Goal: Transaction & Acquisition: Purchase product/service

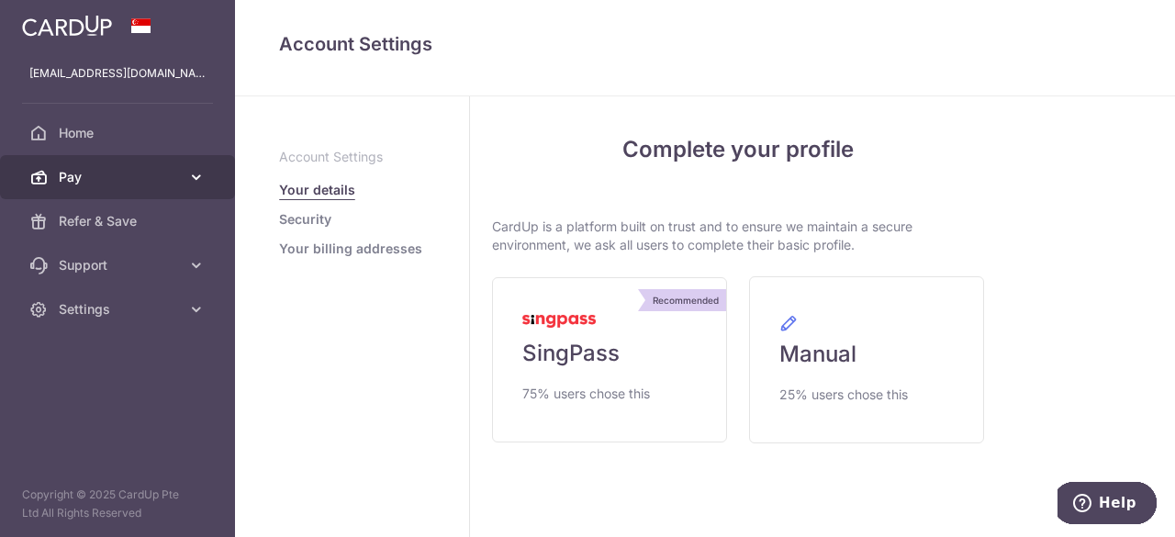
click at [201, 192] on link "Pay" at bounding box center [117, 177] width 235 height 44
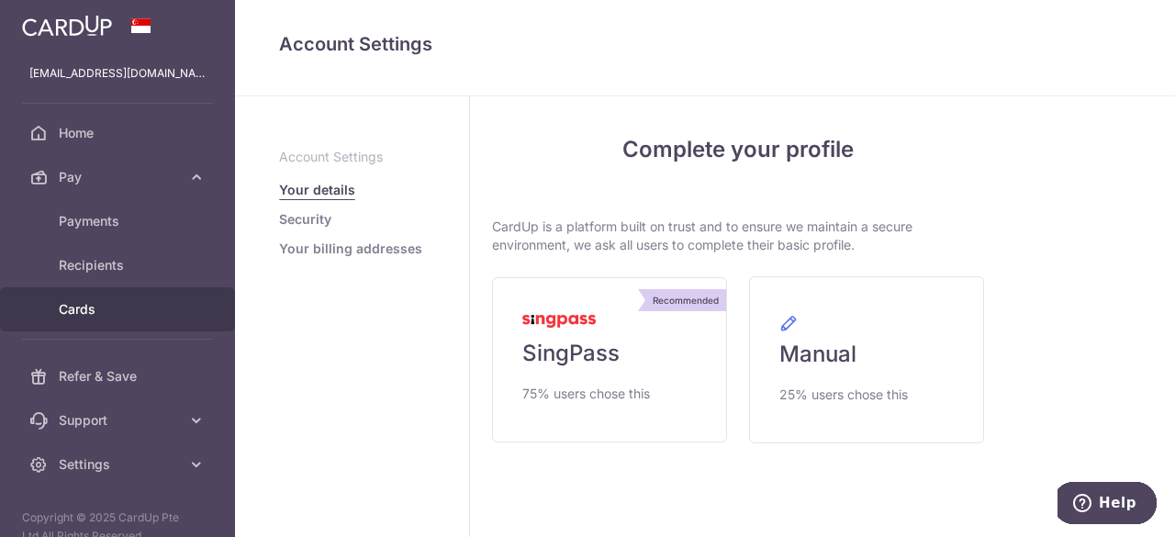
click at [84, 309] on span "Cards" at bounding box center [119, 309] width 121 height 18
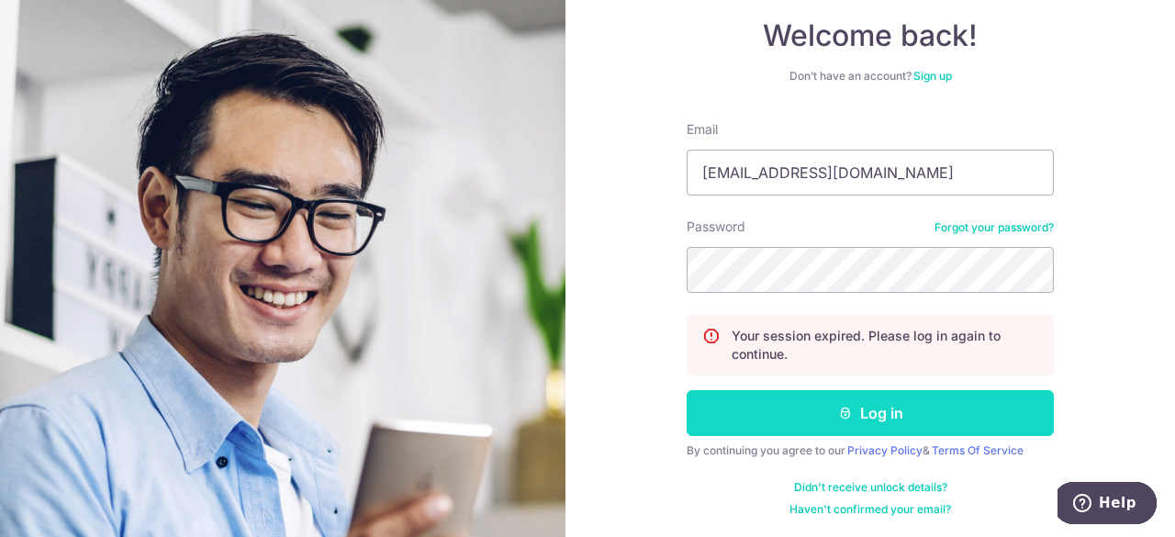
click at [870, 414] on button "Log in" at bounding box center [869, 413] width 367 height 46
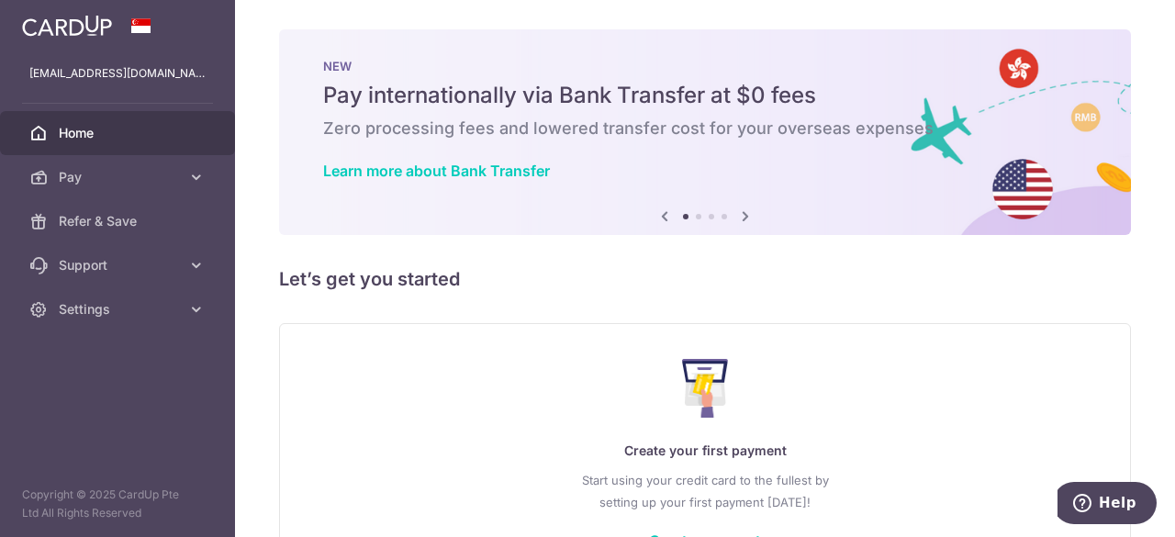
scroll to position [132, 0]
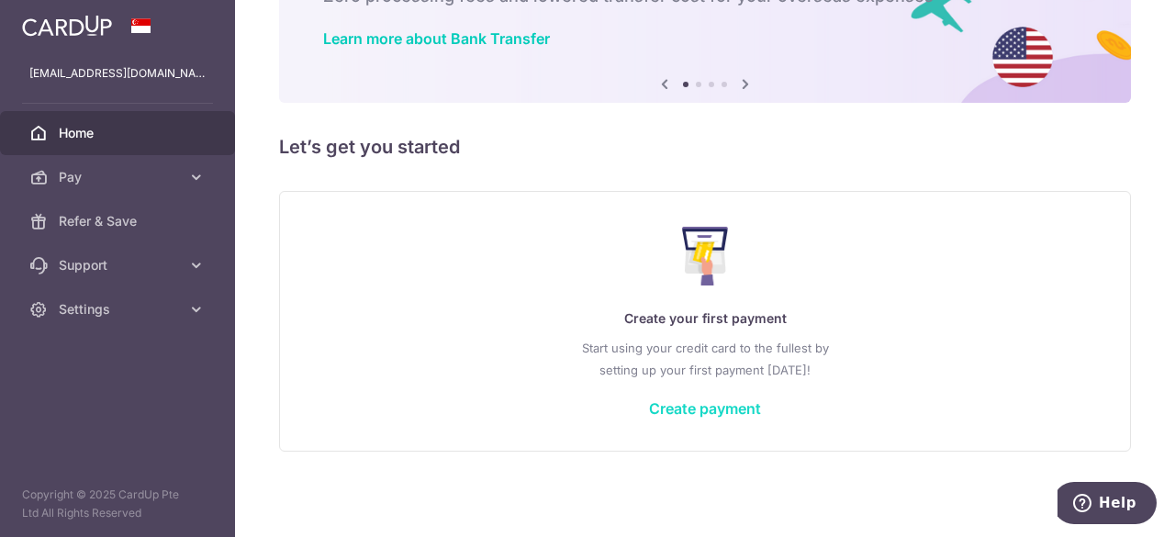
click at [702, 411] on link "Create payment" at bounding box center [705, 408] width 112 height 18
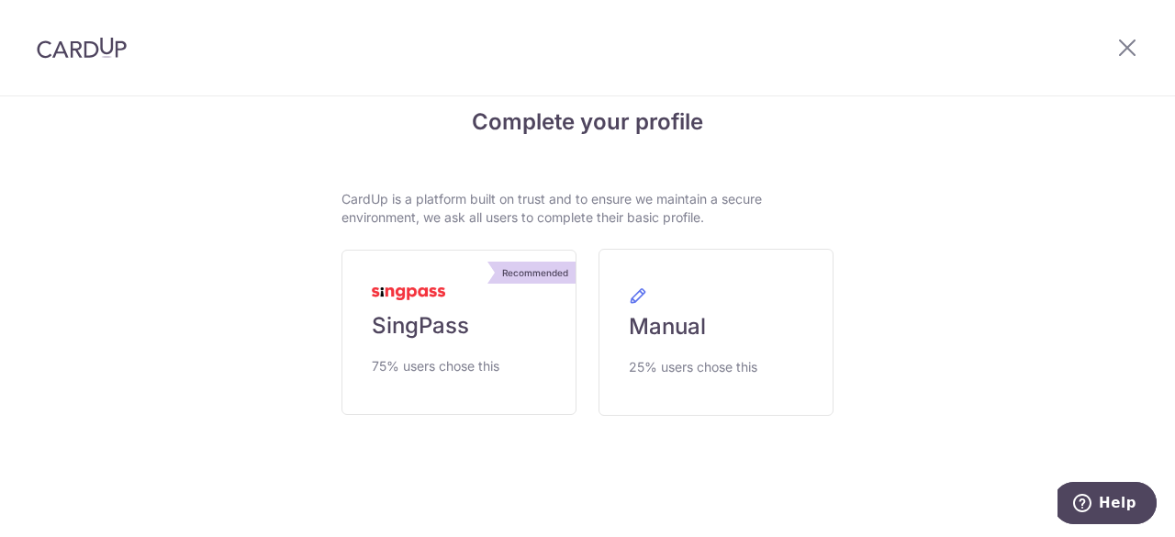
scroll to position [44, 0]
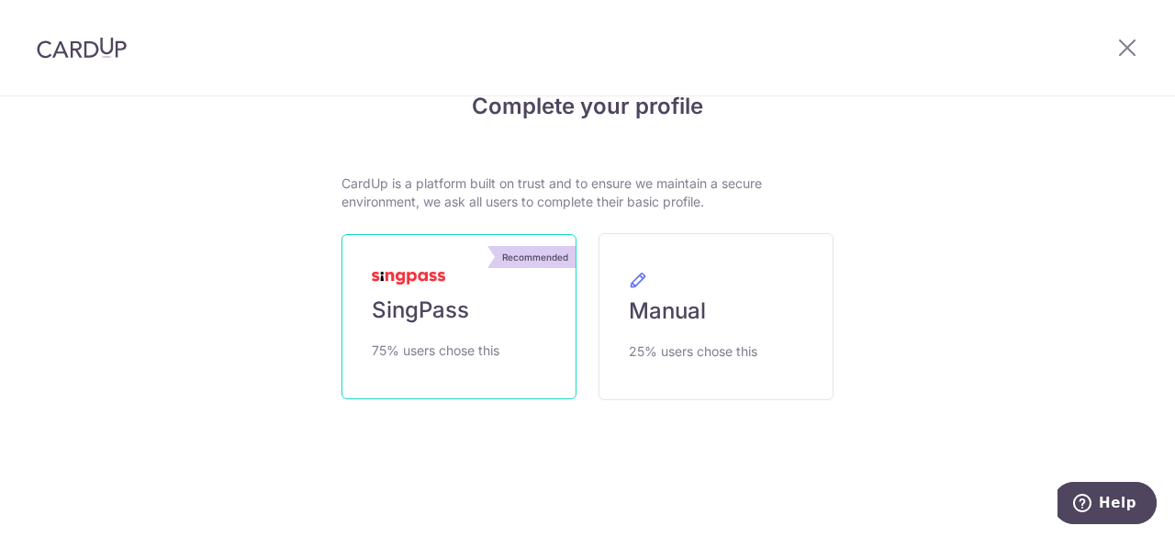
click at [421, 289] on link "Recommended SingPass 75% users chose this" at bounding box center [458, 316] width 235 height 165
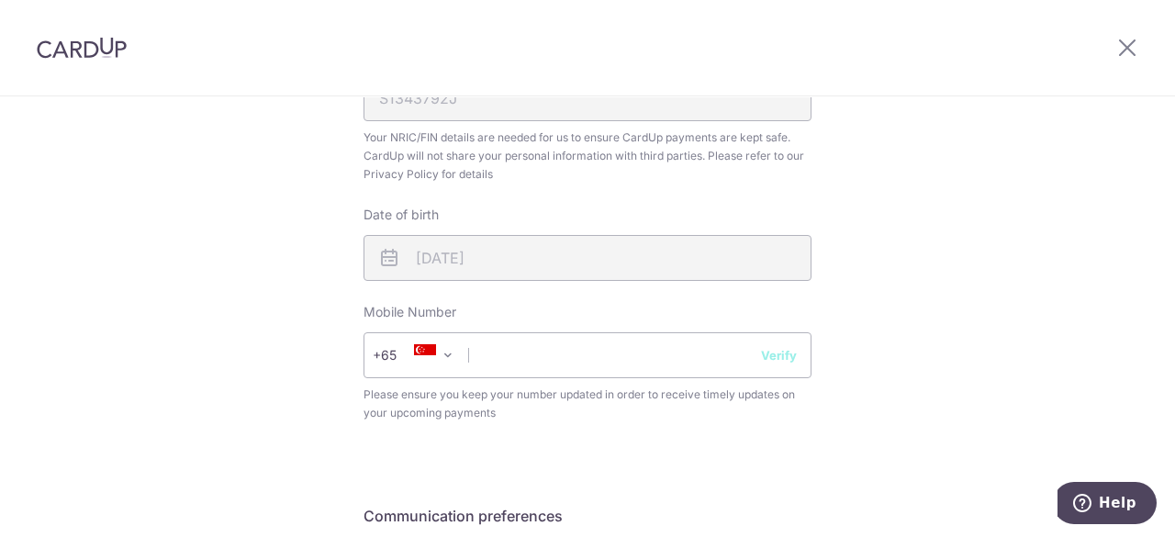
scroll to position [642, 0]
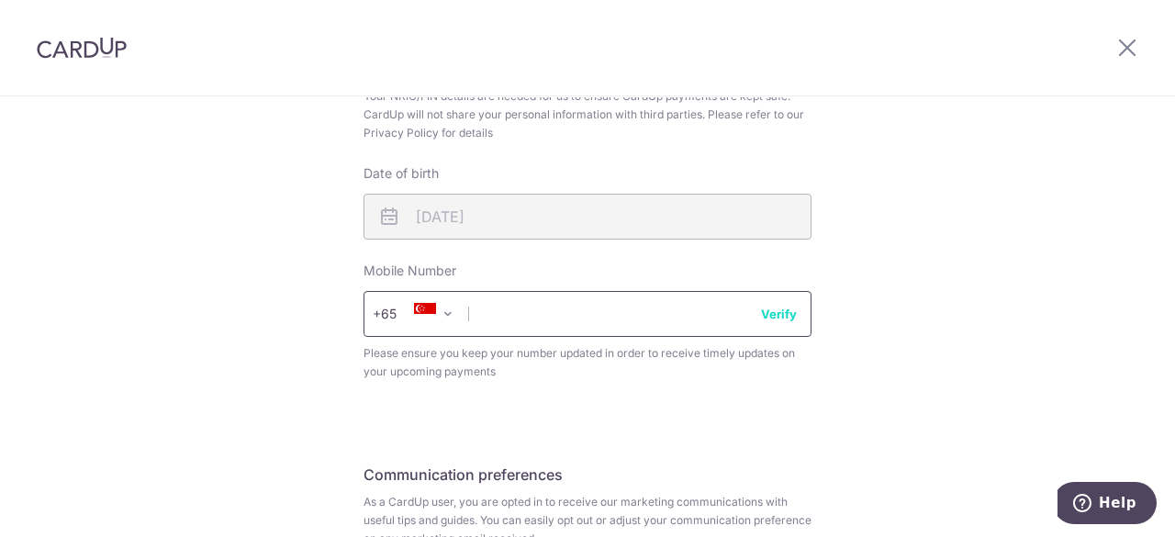
click at [594, 314] on input "text" at bounding box center [587, 314] width 448 height 46
type input "87980962"
select select "65"
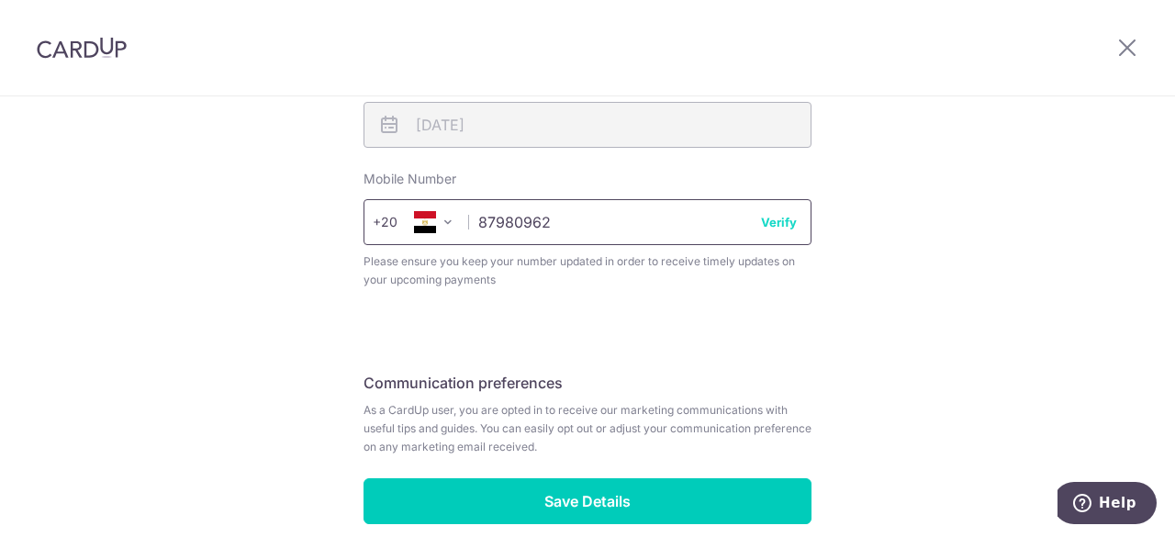
scroll to position [821, 0]
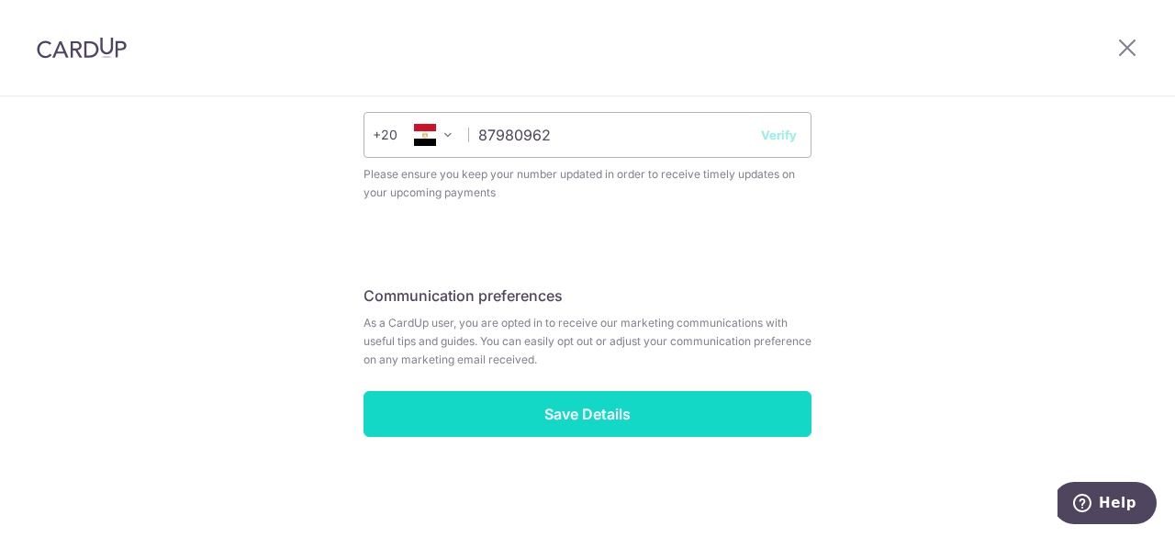
click at [589, 411] on input "Save Details" at bounding box center [587, 414] width 448 height 46
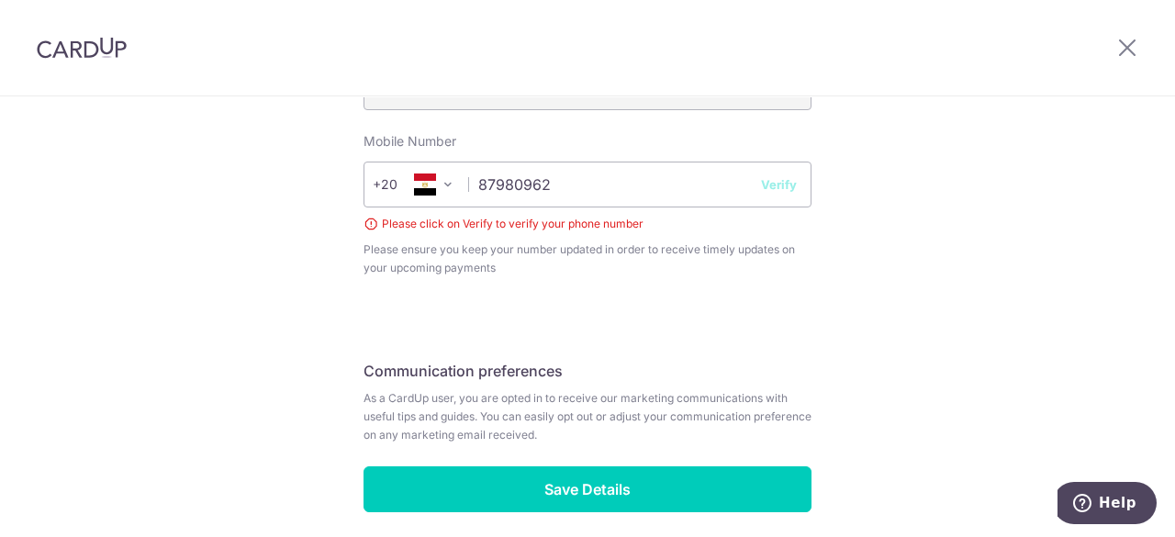
scroll to position [663, 0]
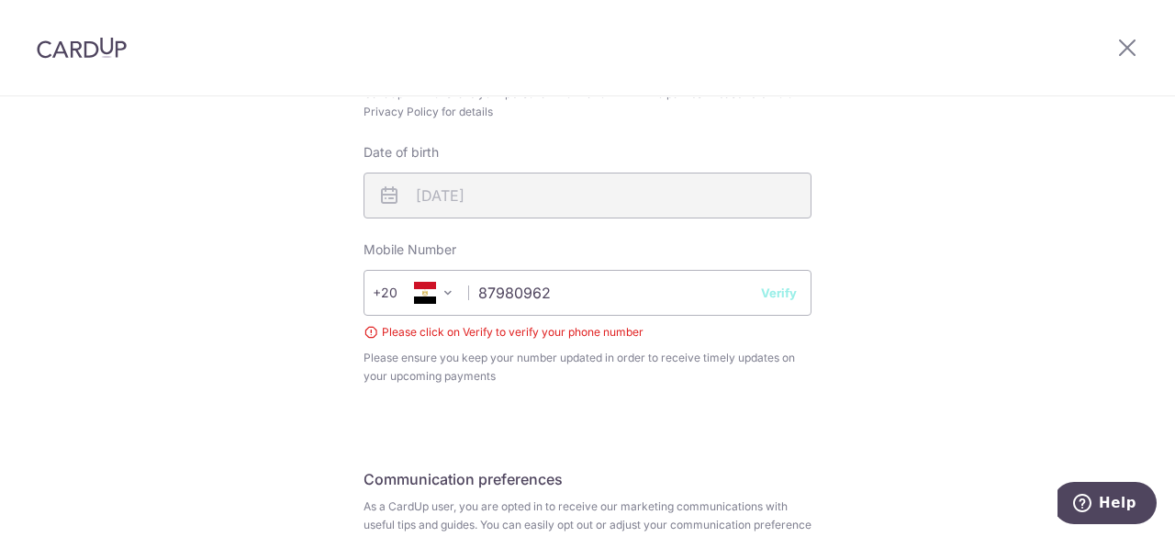
click at [775, 297] on button "Verify" at bounding box center [779, 293] width 36 height 18
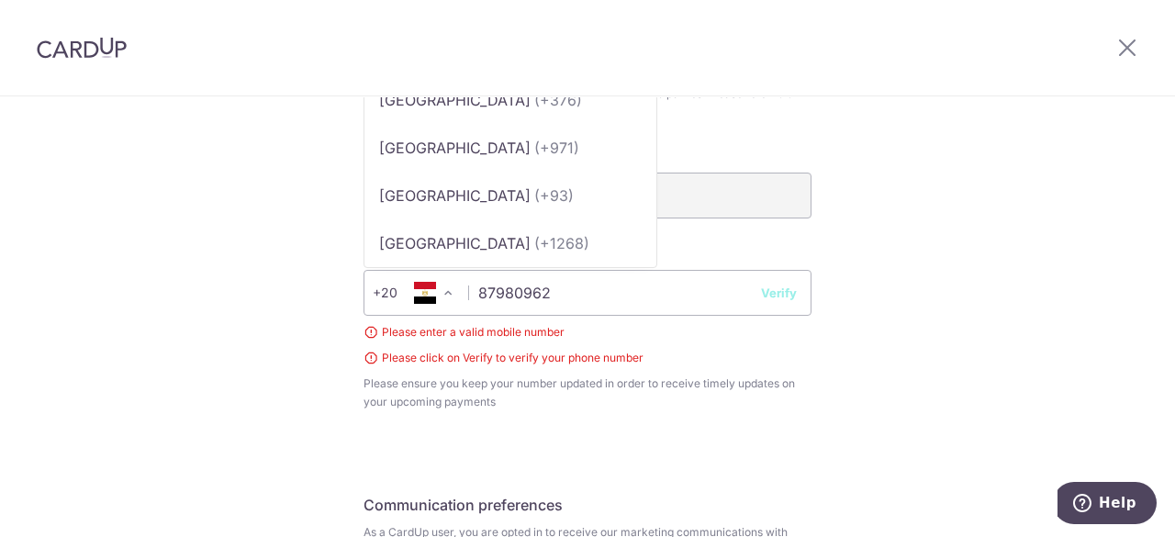
click at [442, 300] on span at bounding box center [448, 293] width 22 height 22
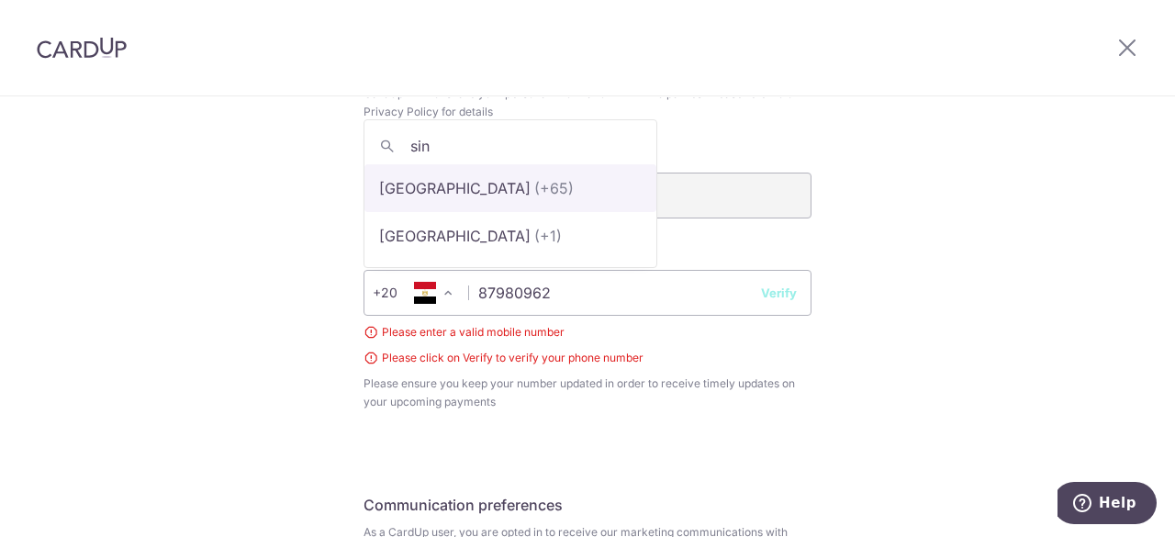
type input "sin"
select select "199"
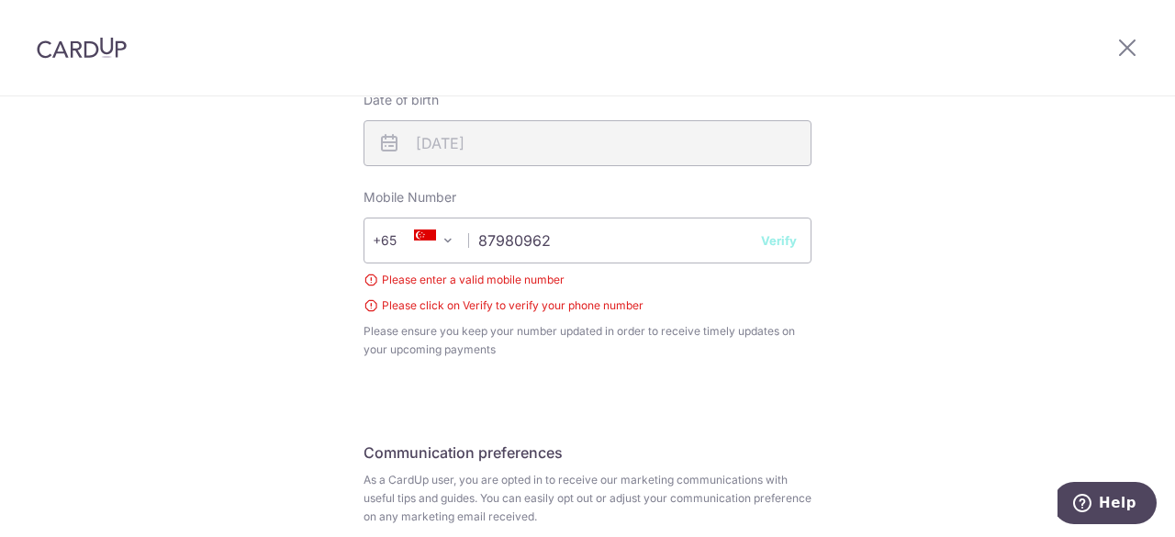
scroll to position [755, 0]
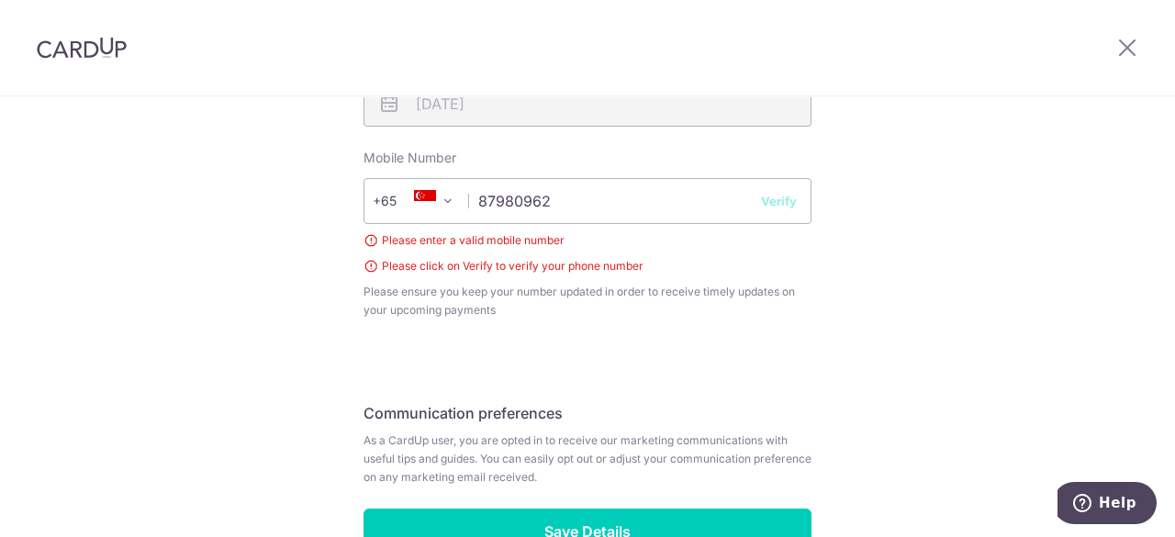
click at [777, 202] on button "Verify" at bounding box center [779, 201] width 36 height 18
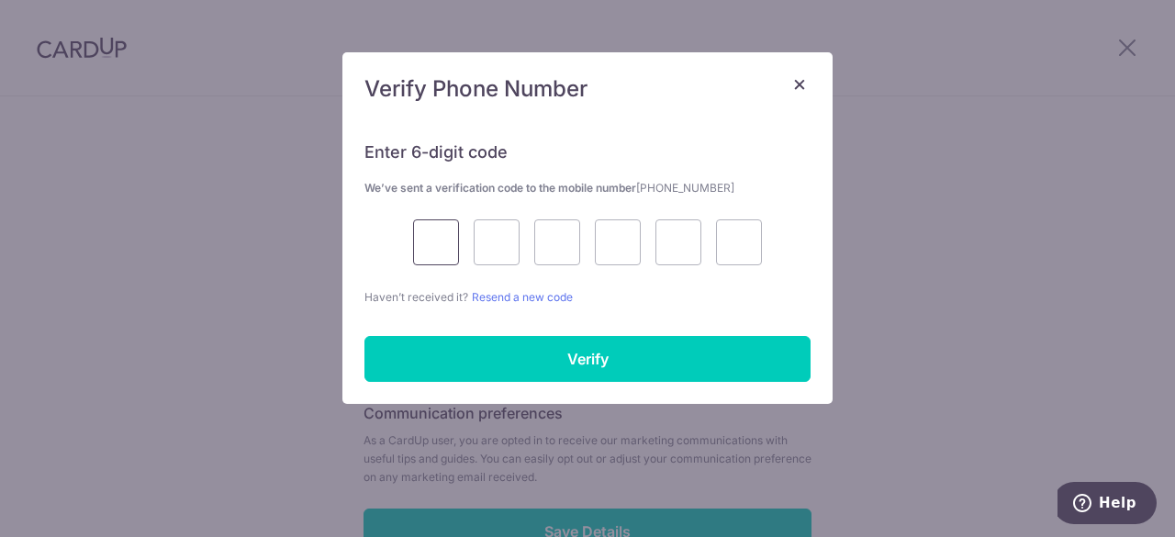
click at [439, 239] on input "text" at bounding box center [436, 242] width 46 height 46
type input "9"
type input "0"
type input "7"
type input "4"
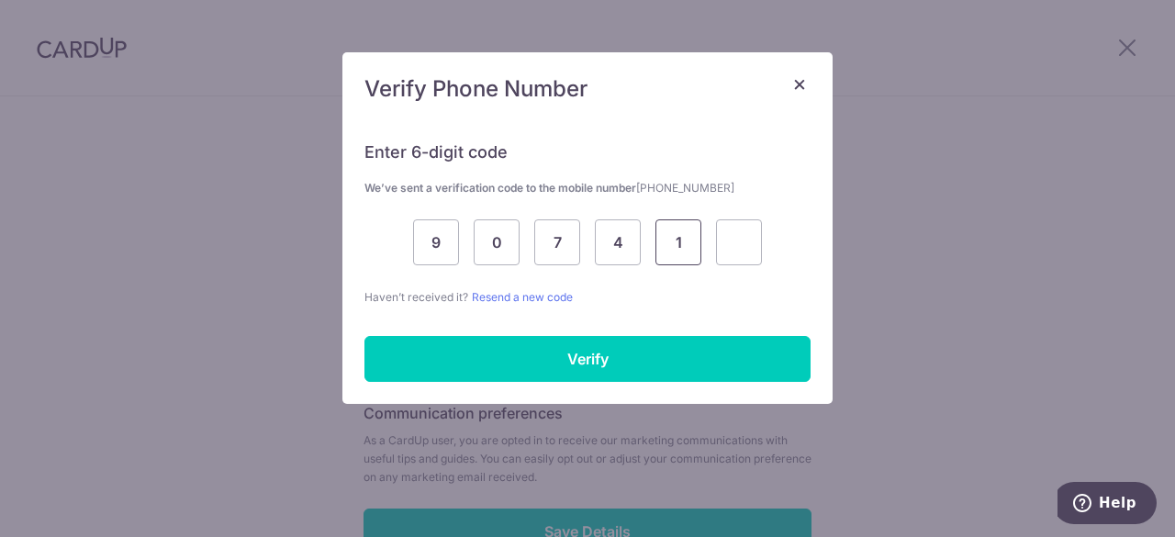
type input "1"
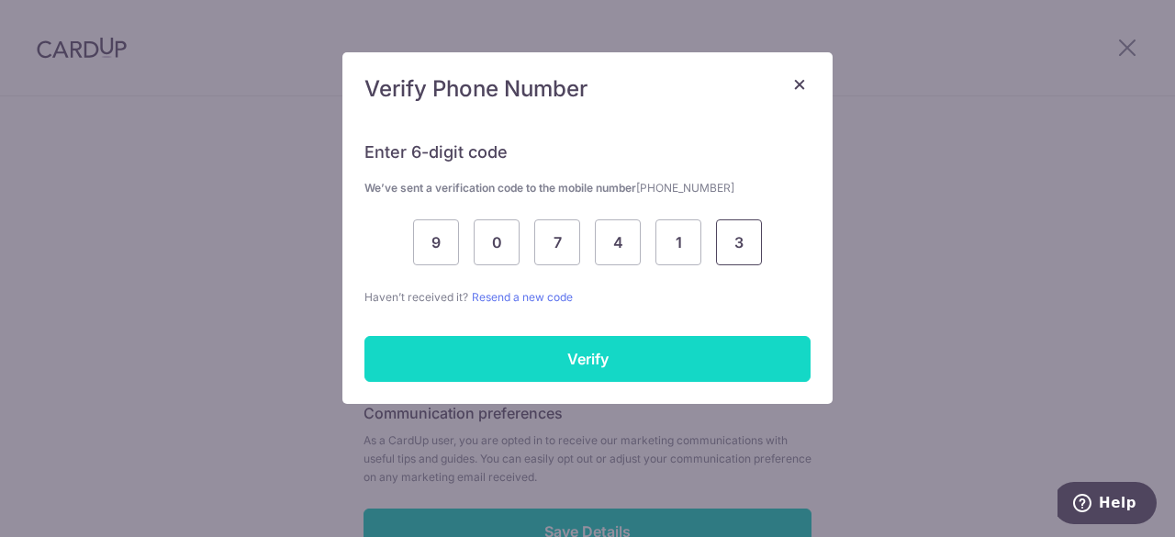
type input "3"
click at [560, 353] on input "Verify" at bounding box center [587, 359] width 446 height 46
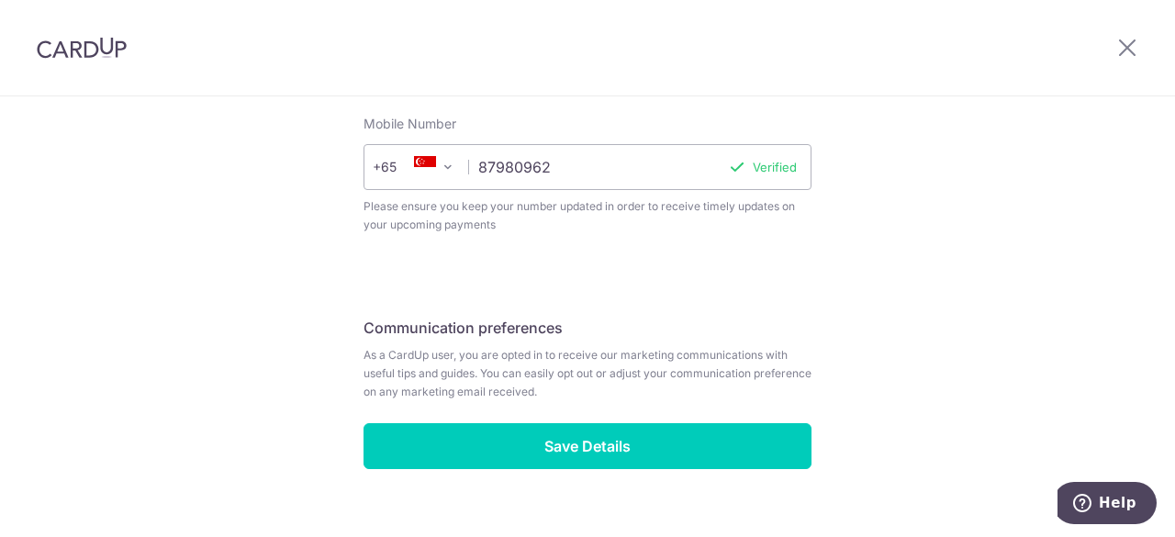
scroll to position [821, 0]
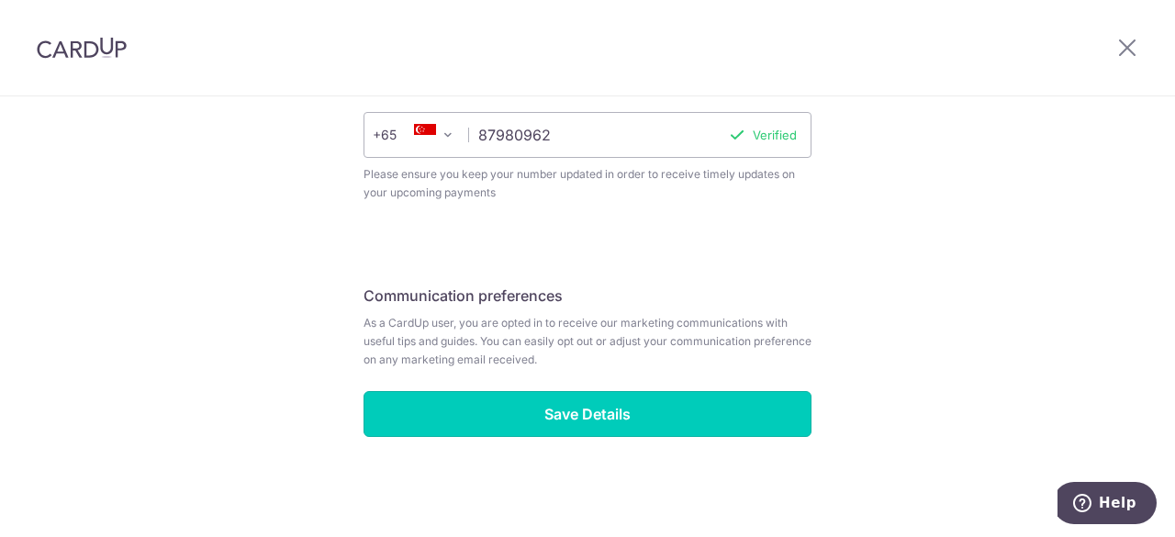
click at [562, 408] on input "Save Details" at bounding box center [587, 414] width 448 height 46
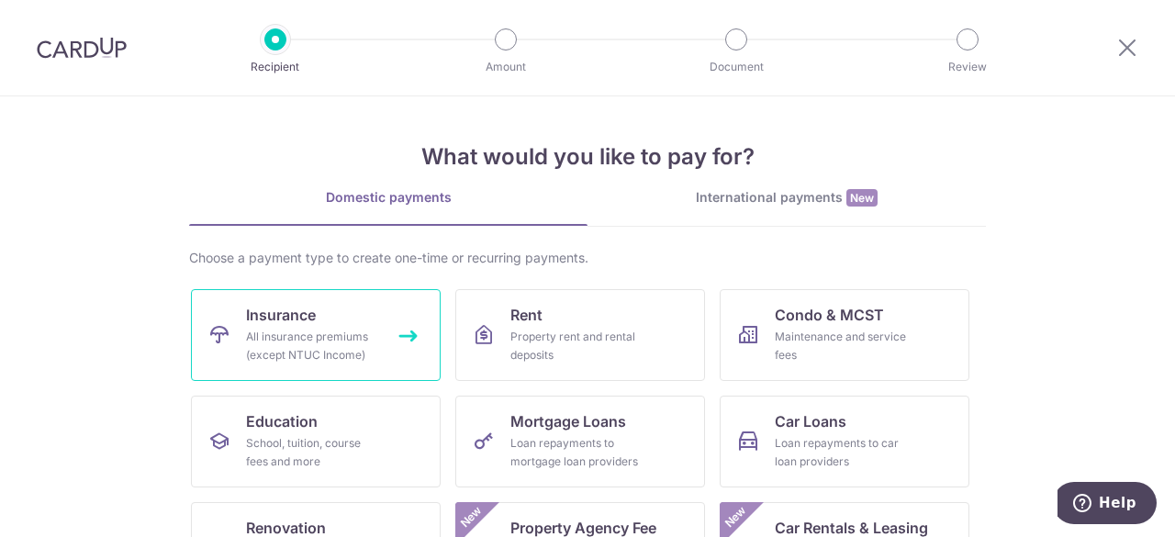
click at [327, 359] on div "All insurance premiums (except NTUC Income)" at bounding box center [312, 346] width 132 height 37
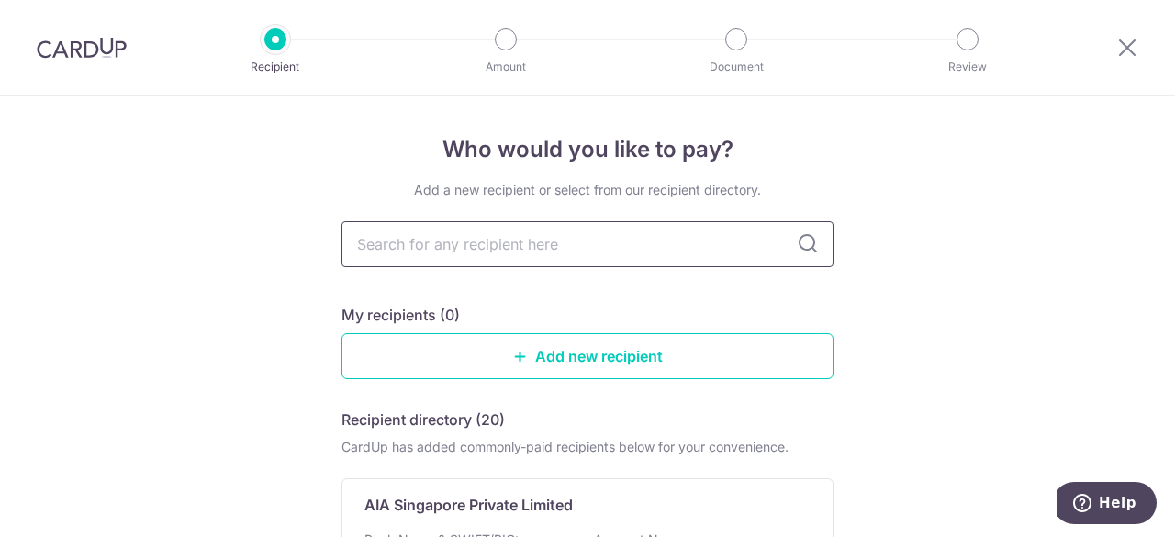
click at [600, 252] on input "text" at bounding box center [587, 244] width 492 height 46
type input "AIA"
click at [940, 317] on div "Who would you like to pay? Add a new recipient or select from our recipient dir…" at bounding box center [587, 451] width 1175 height 711
click at [516, 364] on link "Add new recipient" at bounding box center [587, 356] width 492 height 46
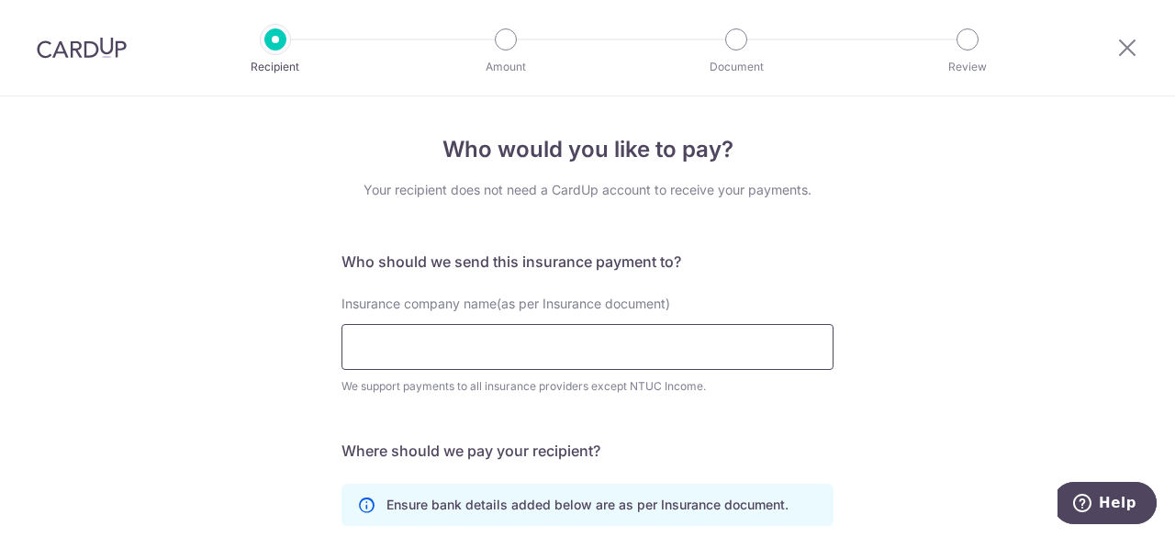
click at [536, 354] on input "Insurance company name(as per Insurance document)" at bounding box center [587, 347] width 492 height 46
type input "AIA"
click at [818, 407] on div "Insurance company name(as per Insurance document) AIA We support payments to al…" at bounding box center [587, 356] width 514 height 123
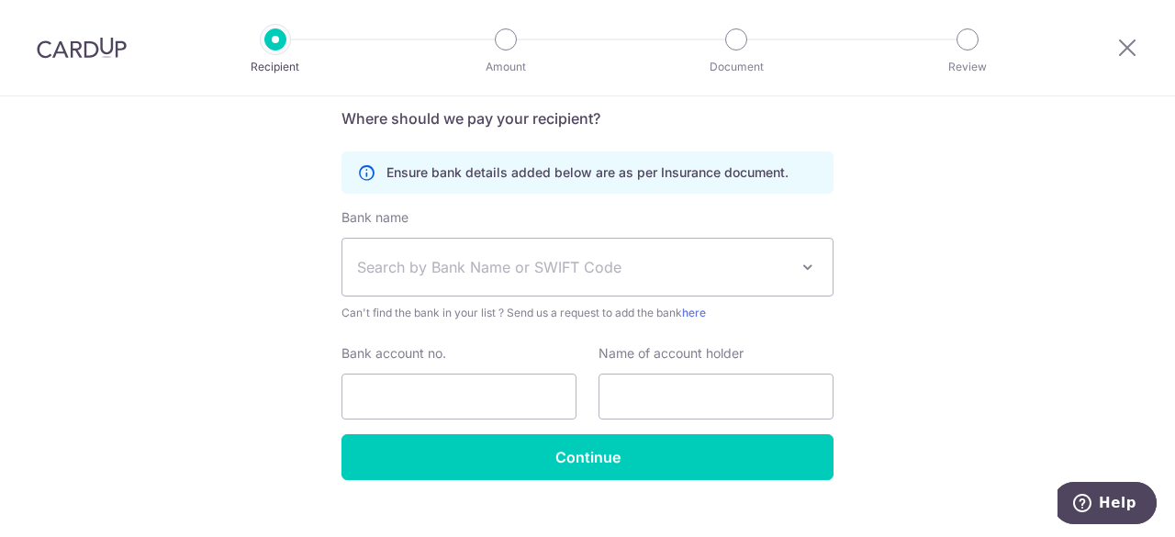
scroll to position [360, 0]
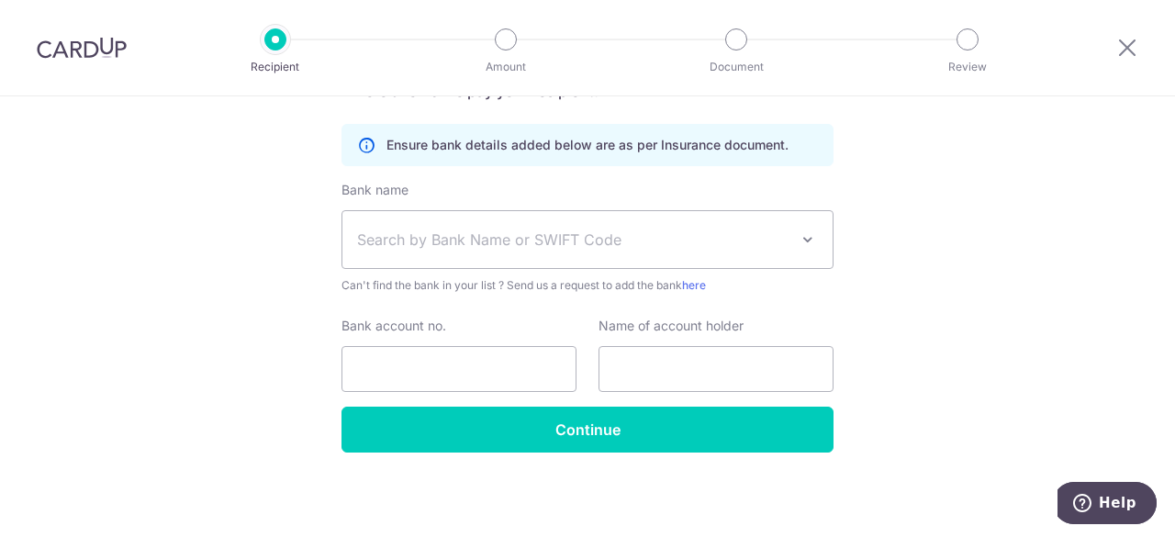
click at [799, 243] on span at bounding box center [807, 239] width 22 height 22
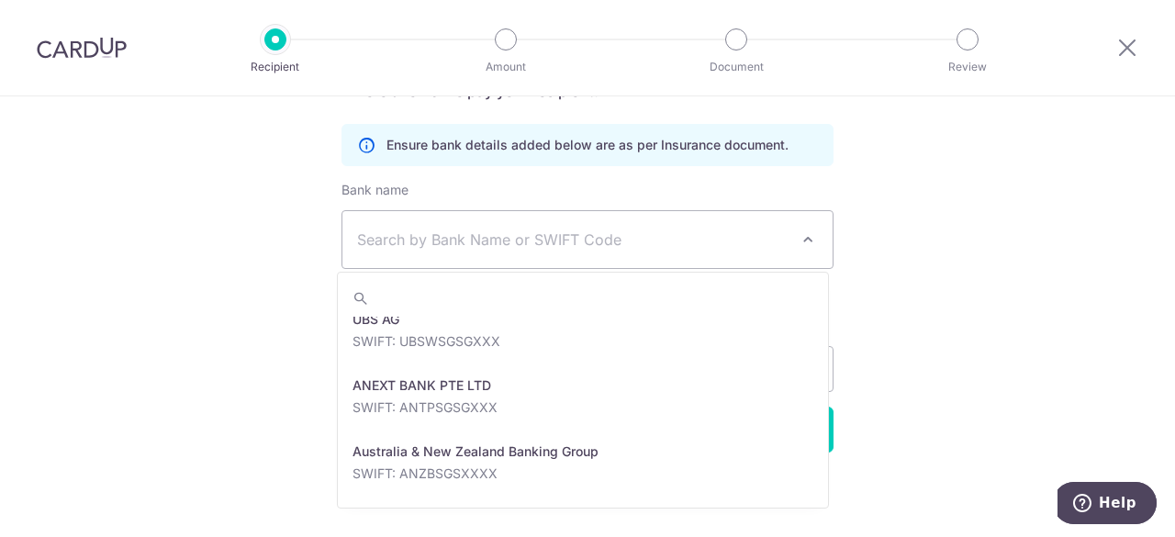
scroll to position [0, 0]
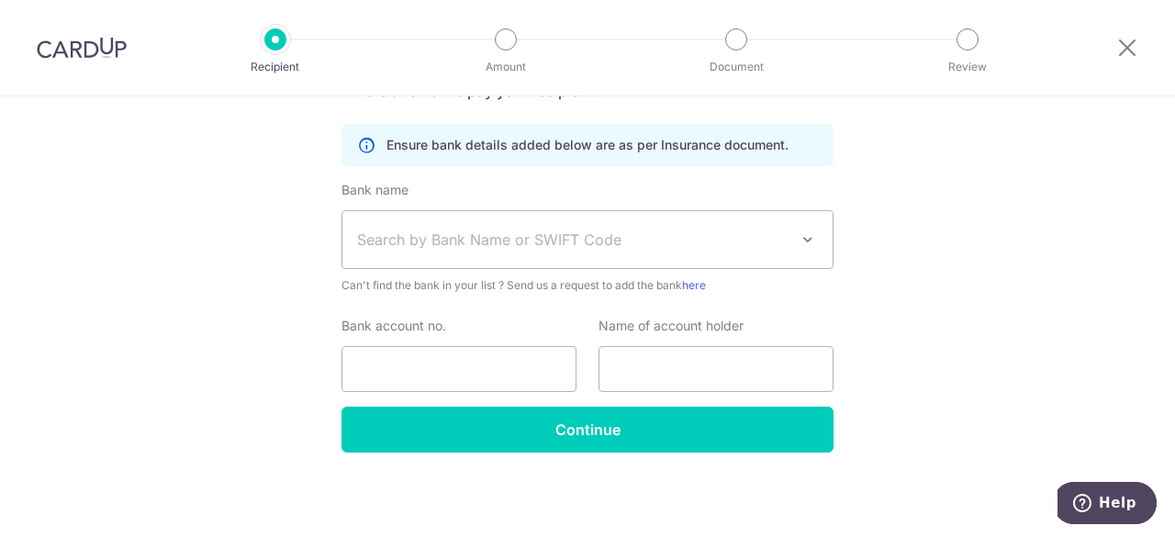
click at [966, 316] on div "Who would you like to pay? Your recipient does not need a CardUp account to rec…" at bounding box center [587, 138] width 1175 height 802
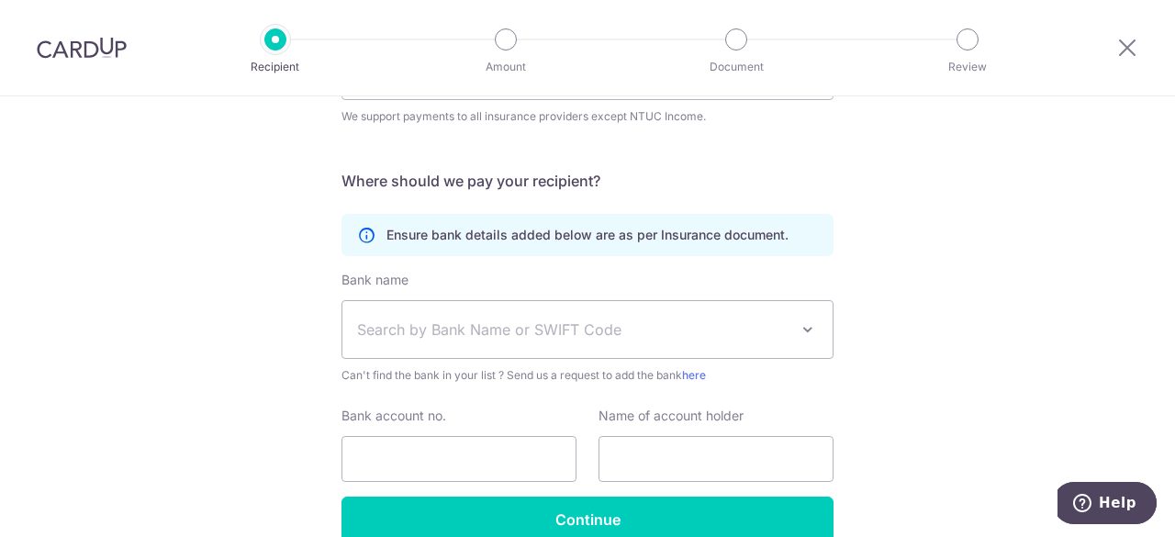
scroll to position [275, 0]
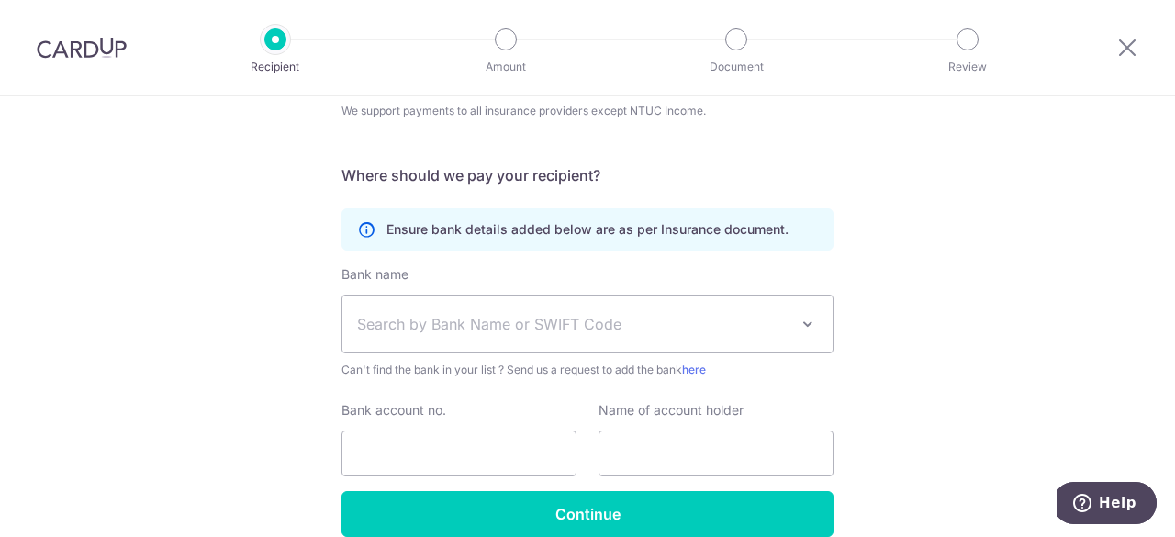
click at [796, 329] on span at bounding box center [807, 324] width 22 height 22
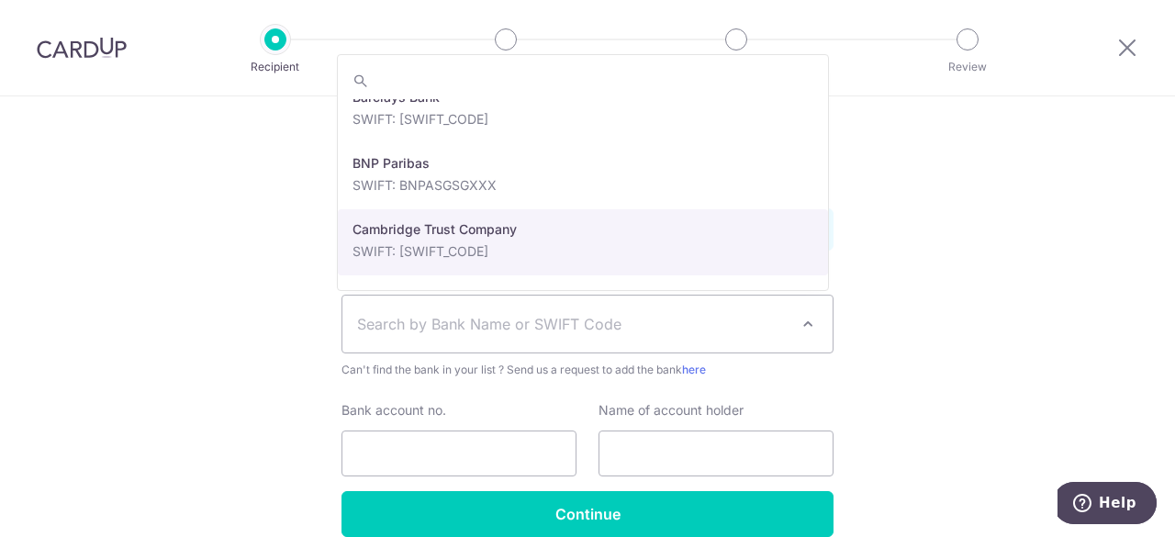
scroll to position [642, 0]
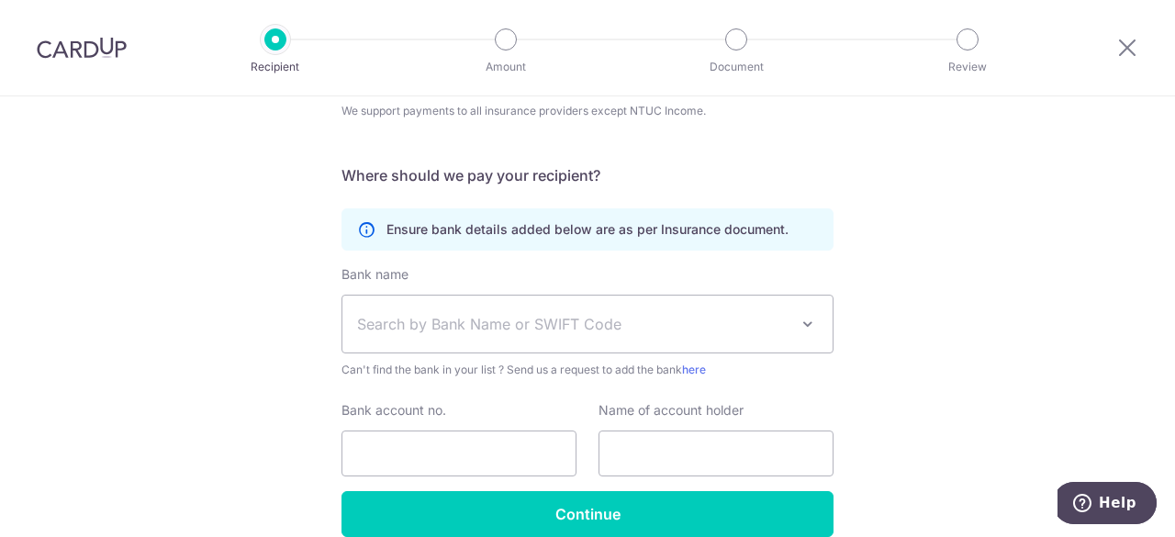
click at [958, 329] on div "Who would you like to pay? Your recipient does not need a CardUp account to rec…" at bounding box center [587, 222] width 1175 height 802
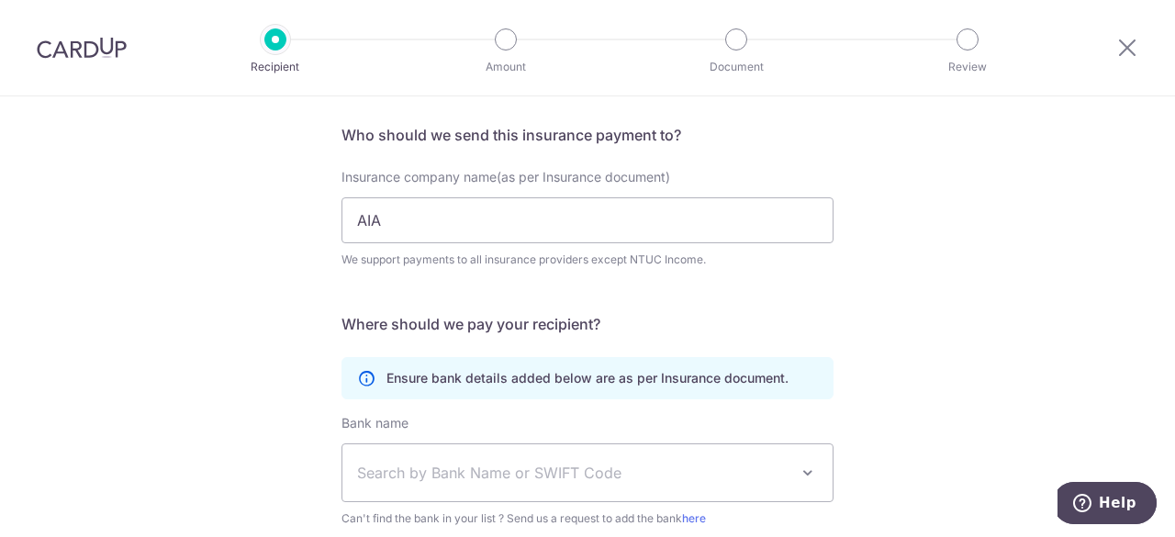
scroll to position [0, 0]
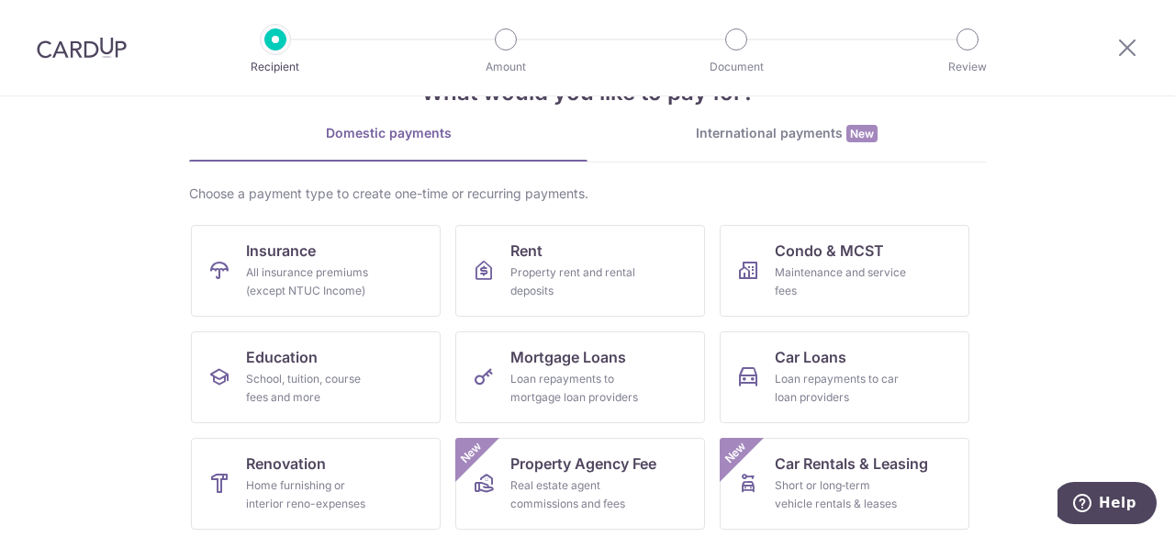
scroll to position [76, 0]
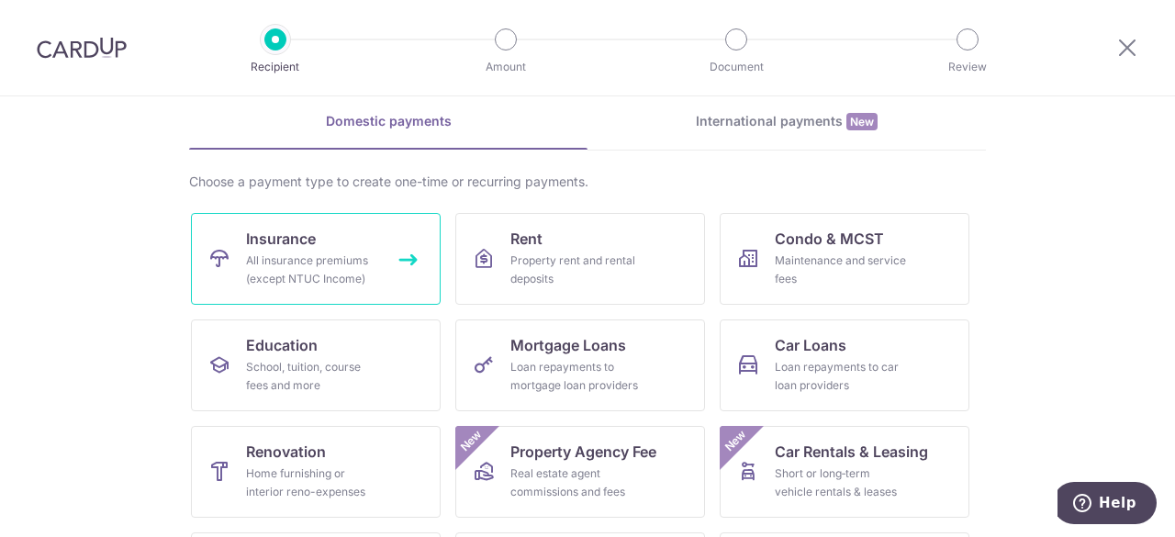
click at [354, 273] on div "All insurance premiums (except NTUC Income)" at bounding box center [312, 269] width 132 height 37
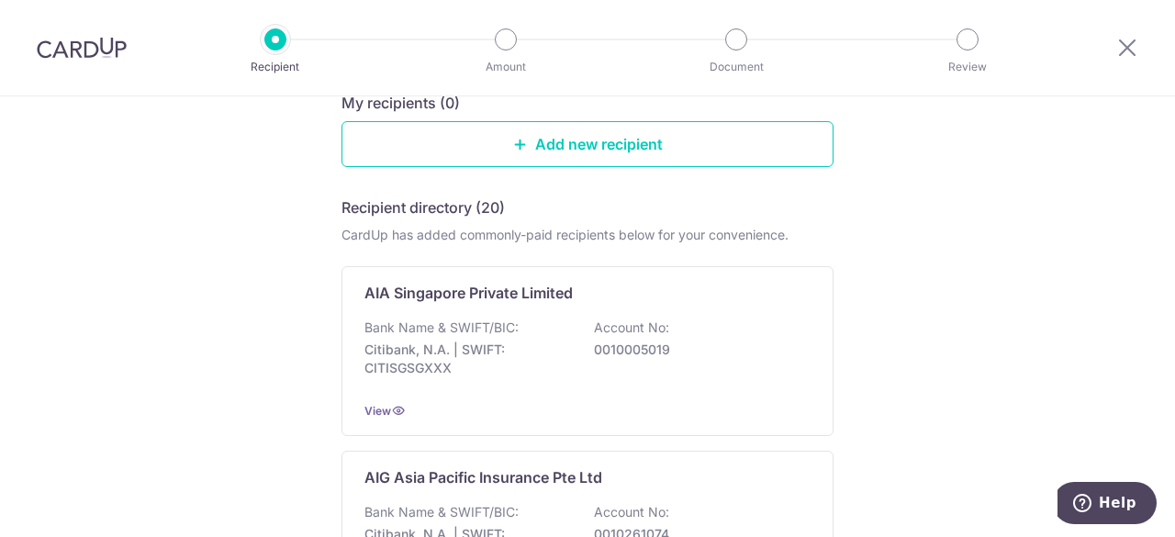
scroll to position [260, 0]
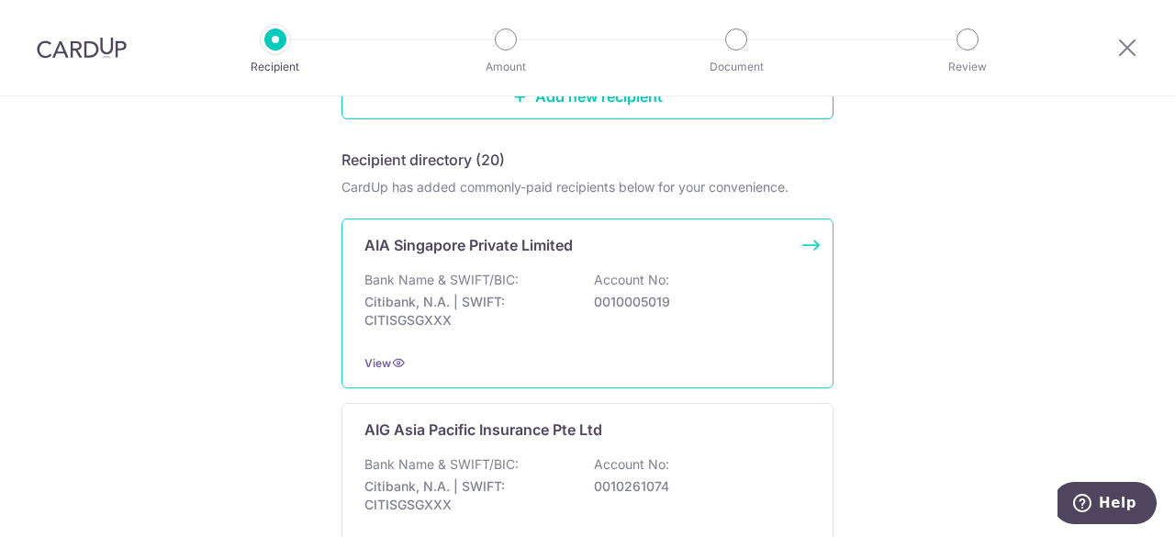
click at [407, 280] on p "Bank Name & SWIFT/BIC:" at bounding box center [441, 280] width 154 height 18
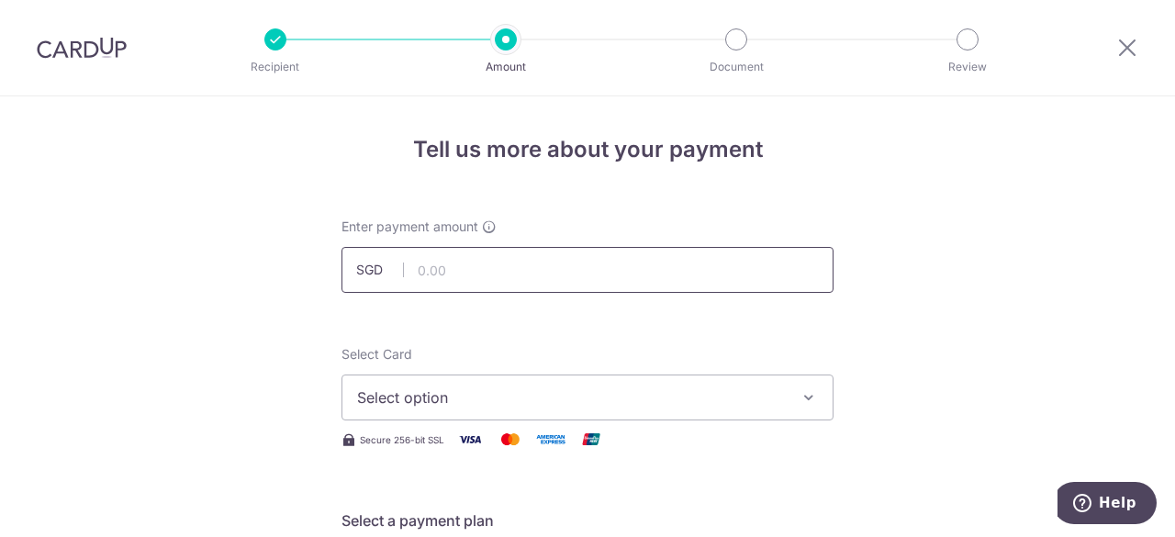
click at [525, 274] on input "text" at bounding box center [587, 270] width 492 height 46
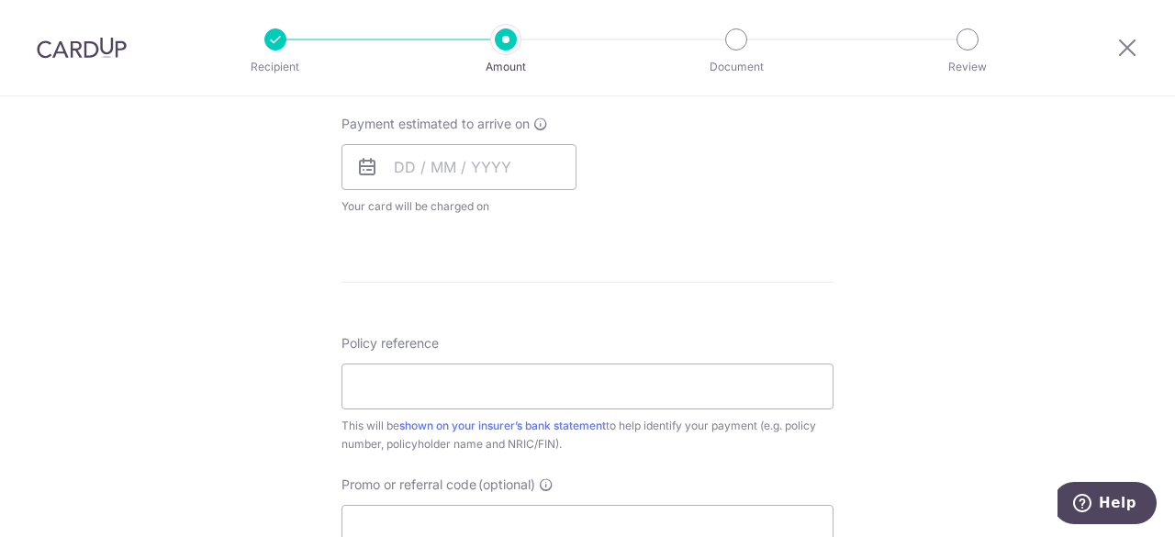
scroll to position [1009, 0]
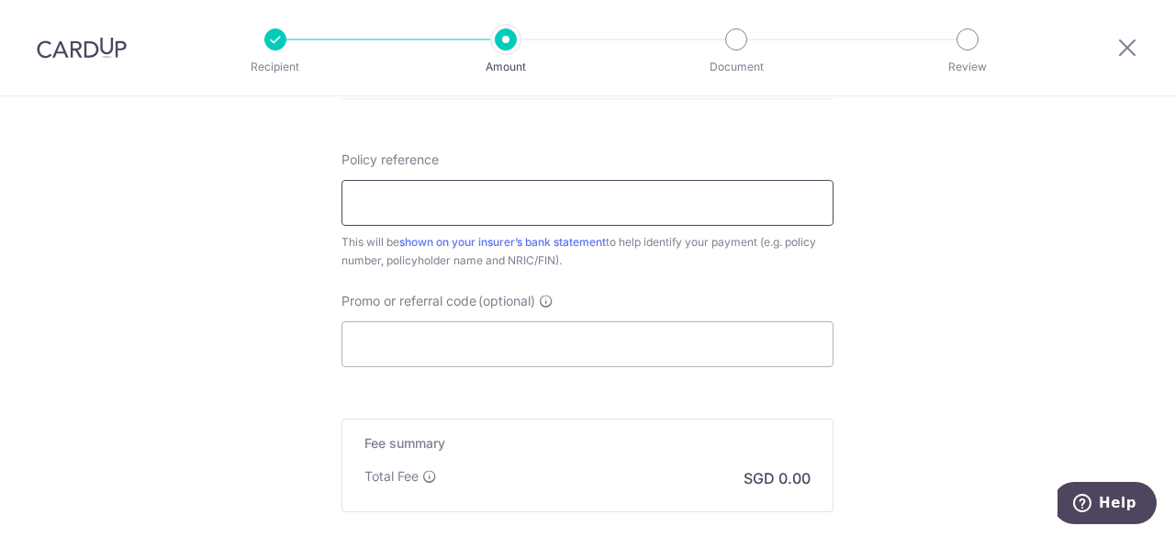
click at [640, 199] on input "Policy reference" at bounding box center [587, 203] width 492 height 46
type input "1"
type input "/"
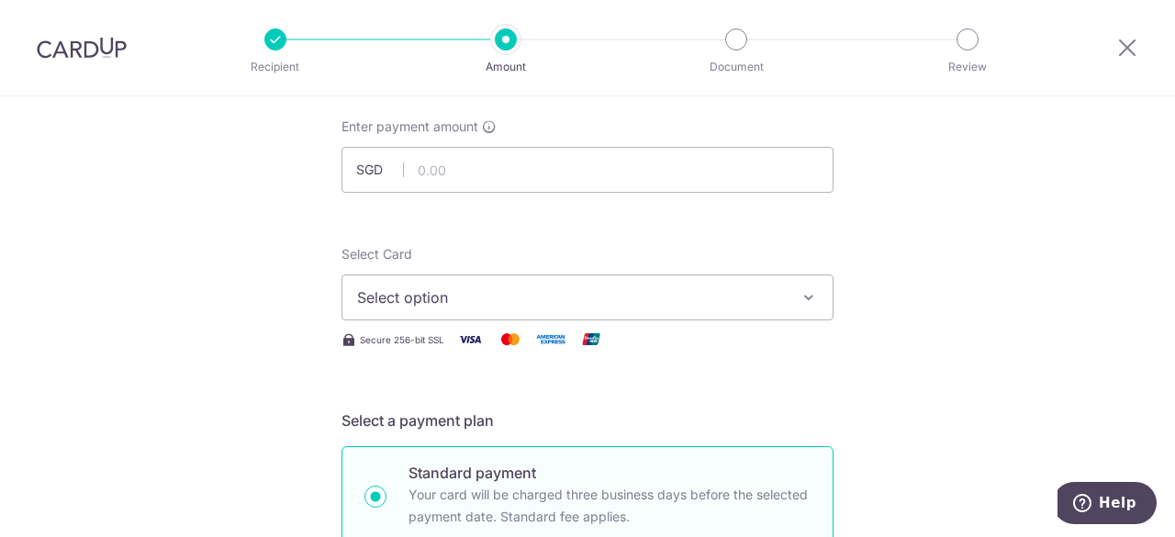
scroll to position [0, 0]
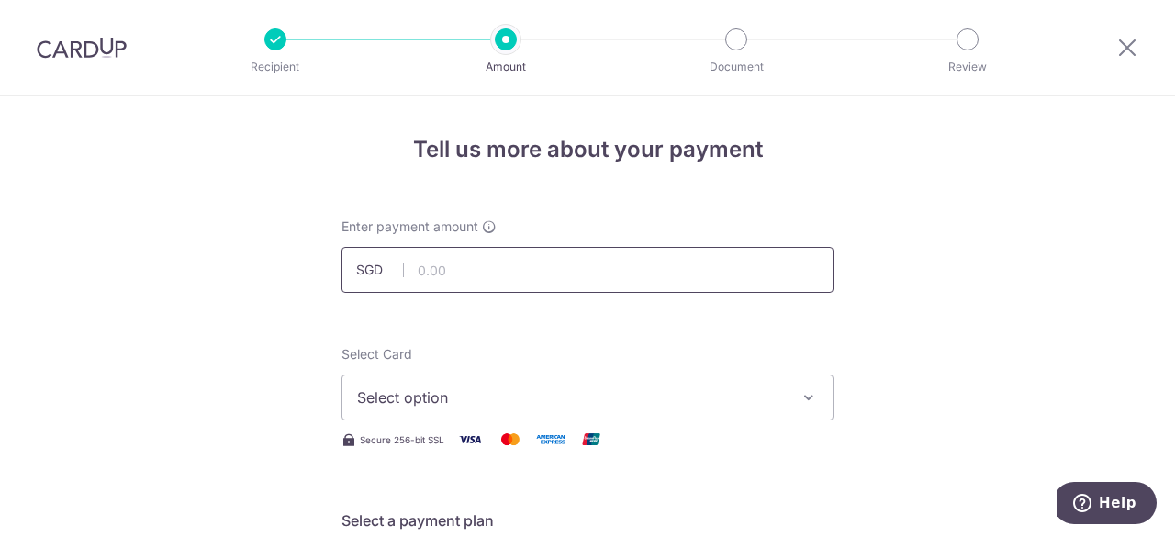
click at [529, 272] on input "text" at bounding box center [587, 270] width 492 height 46
type input "1,022.74"
click at [802, 405] on icon "button" at bounding box center [808, 397] width 18 height 18
click at [370, 452] on icon at bounding box center [366, 449] width 18 height 18
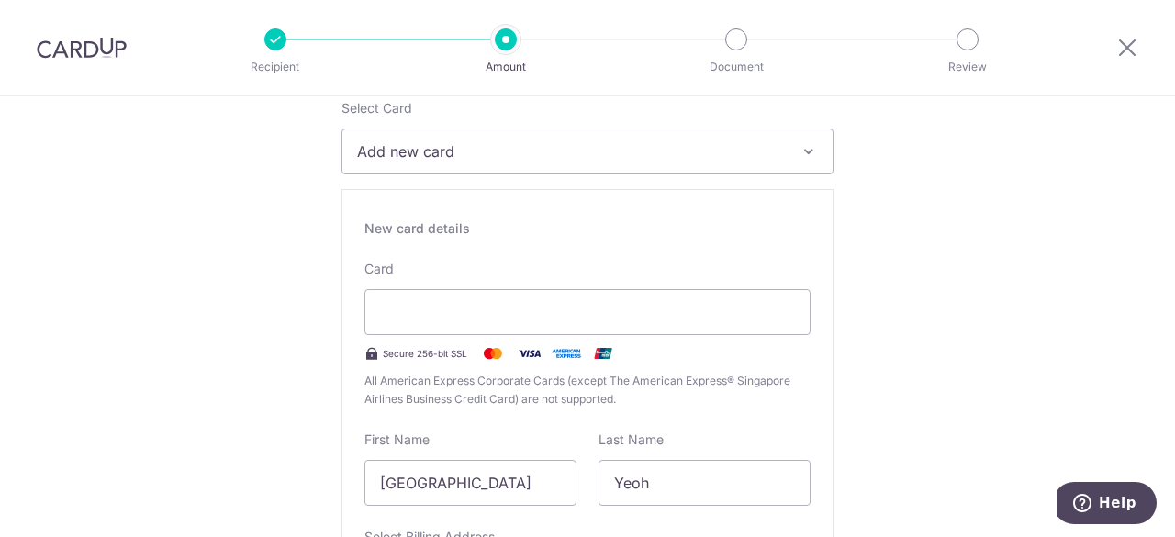
scroll to position [275, 0]
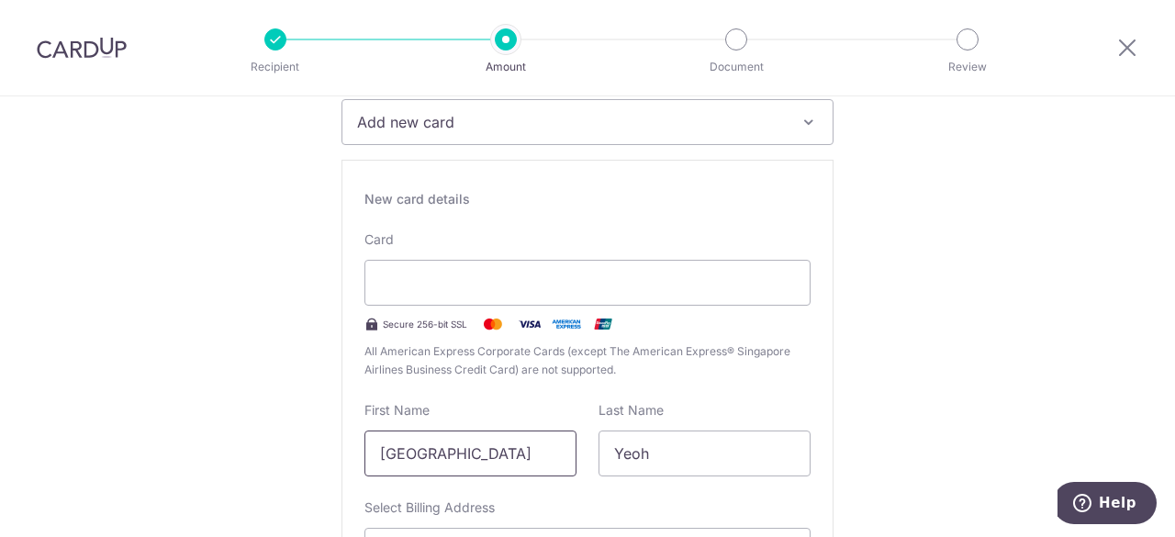
click at [492, 462] on input "San San" at bounding box center [470, 453] width 212 height 46
type input "S"
type input "c"
type input "Chin Thiam"
click at [644, 452] on input "Yeoh" at bounding box center [704, 453] width 212 height 46
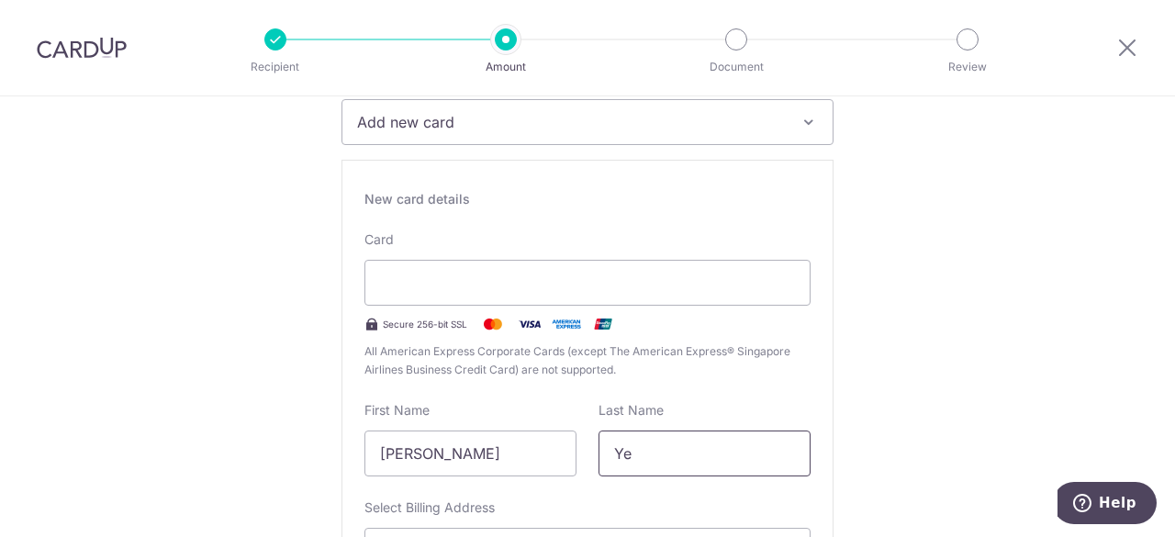
type input "Y"
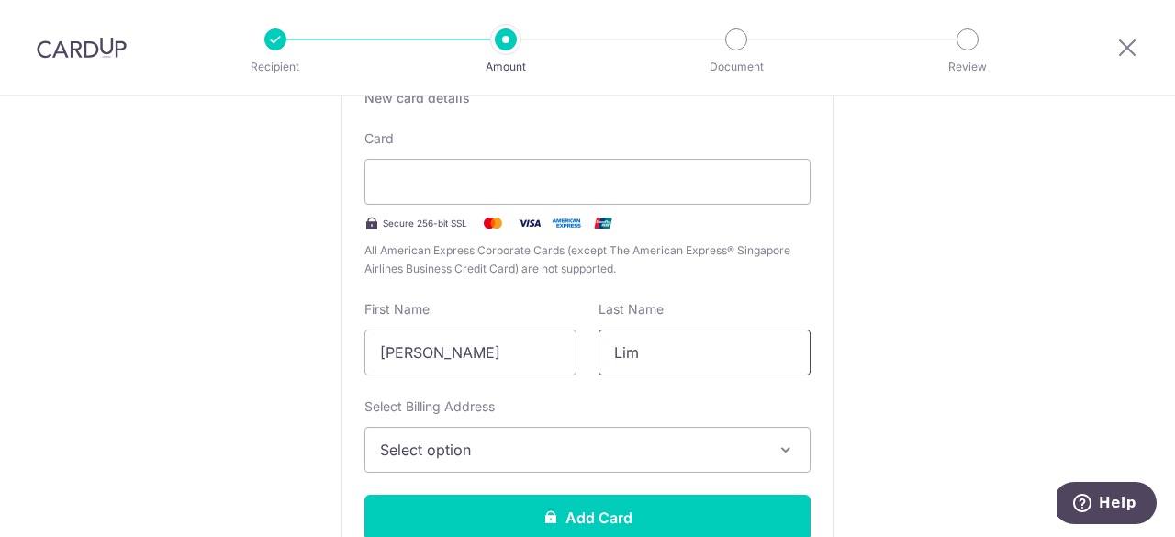
scroll to position [459, 0]
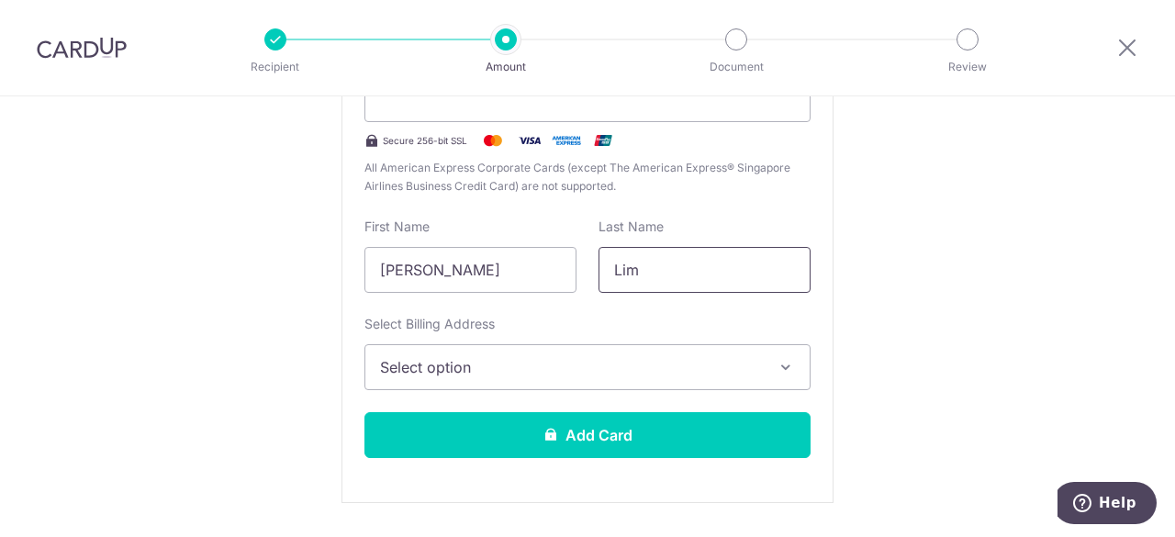
type input "Lim"
click at [781, 371] on icon "button" at bounding box center [785, 367] width 18 height 18
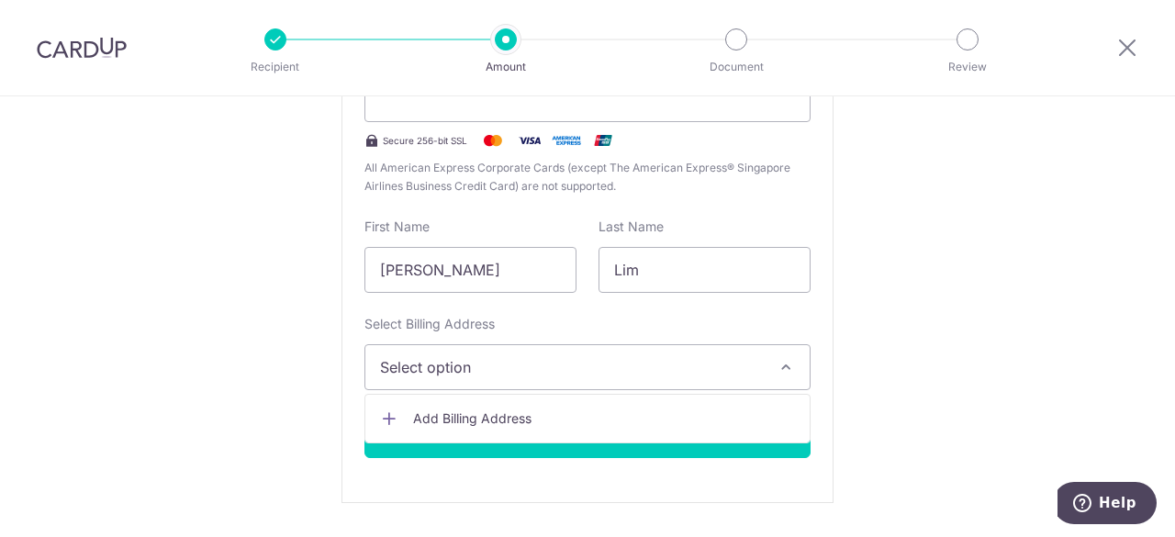
click at [640, 412] on span "Add Billing Address" at bounding box center [604, 418] width 382 height 18
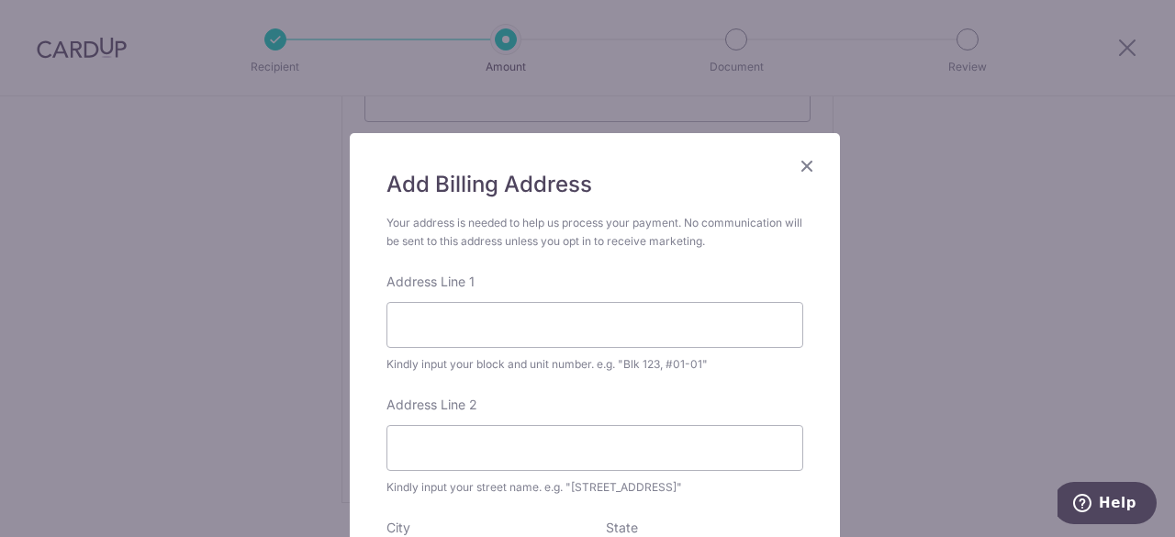
click at [800, 172] on icon "Close" at bounding box center [807, 165] width 22 height 23
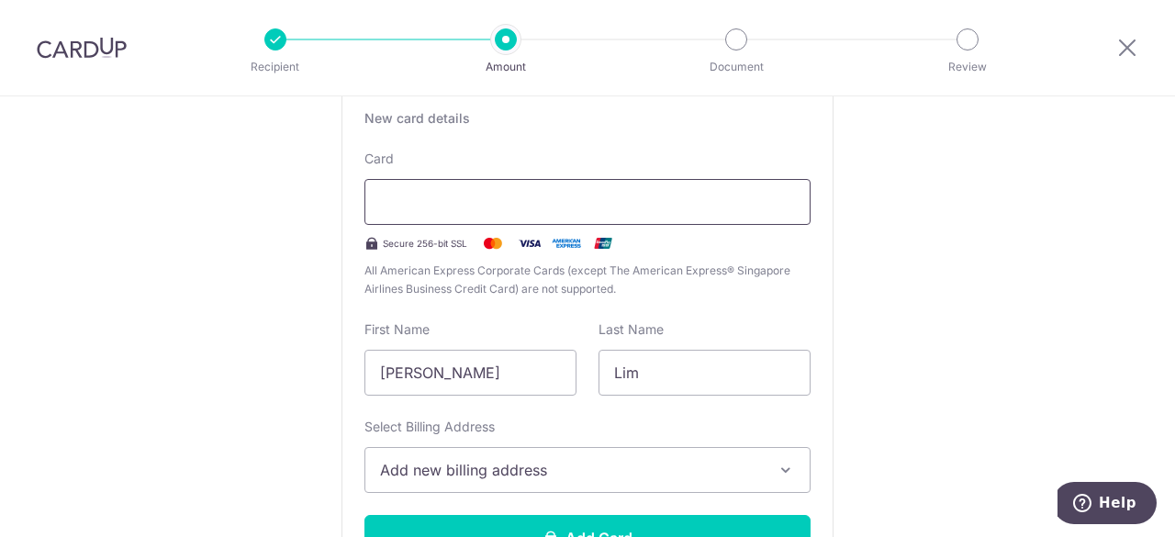
scroll to position [275, 0]
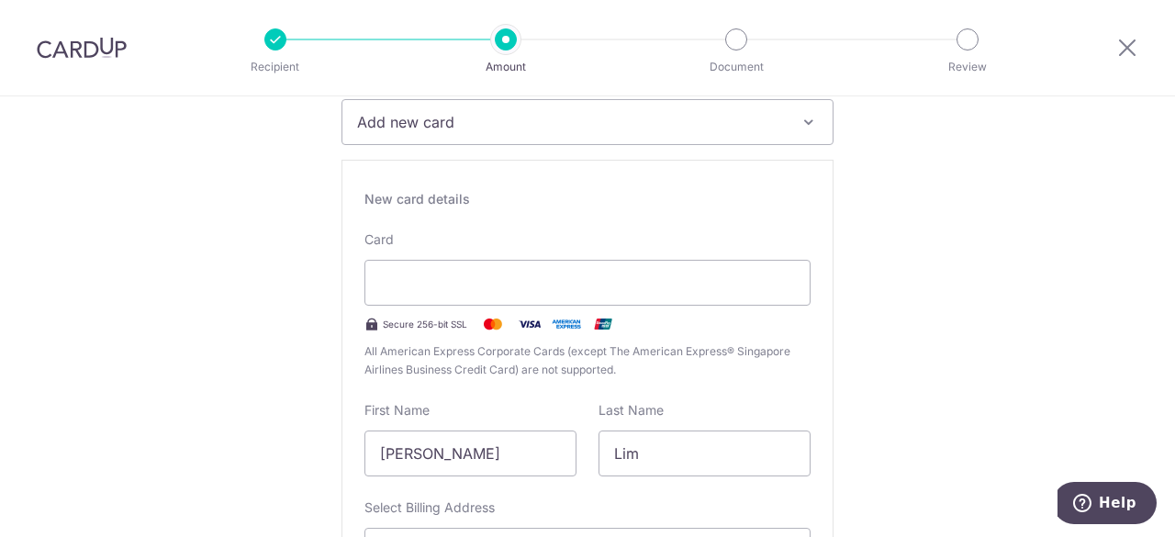
click at [774, 384] on div "New card details Card Secure 256-bit SSL All American Express Corporate Cards (…" at bounding box center [587, 423] width 492 height 527
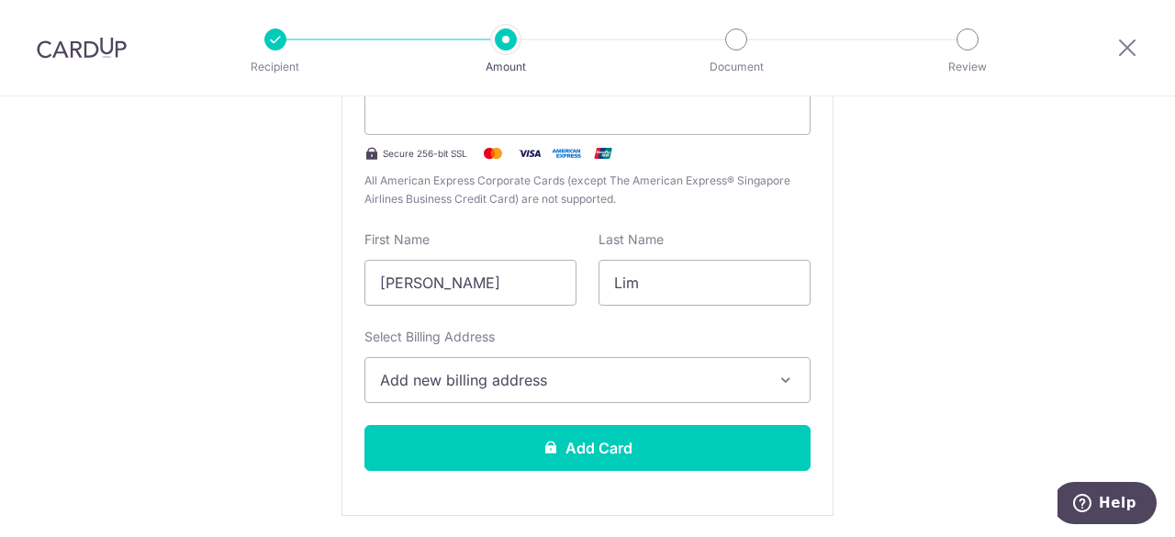
scroll to position [551, 0]
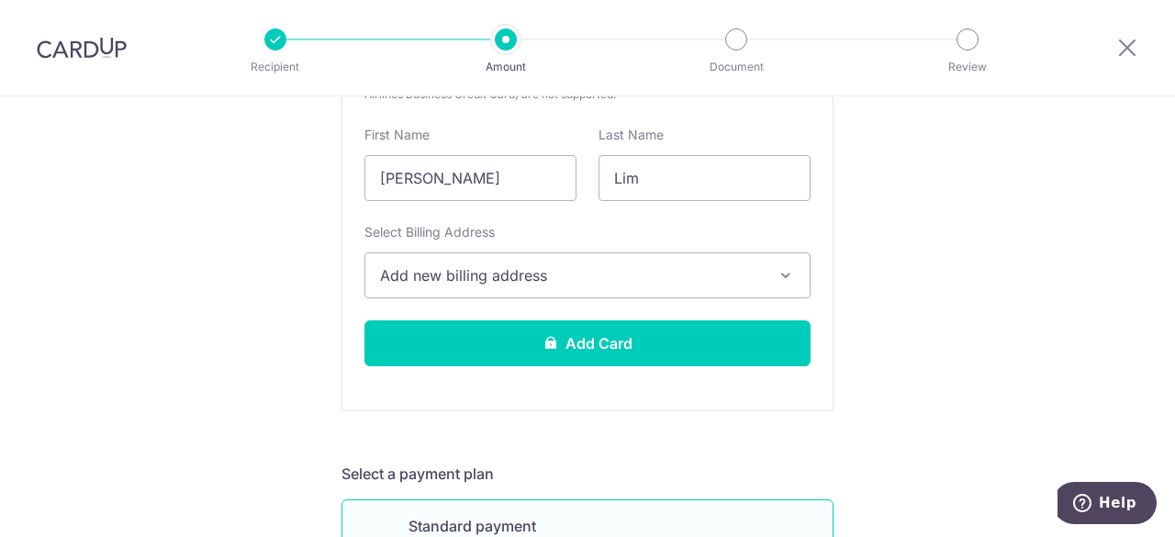
click at [776, 276] on icon "button" at bounding box center [785, 275] width 18 height 18
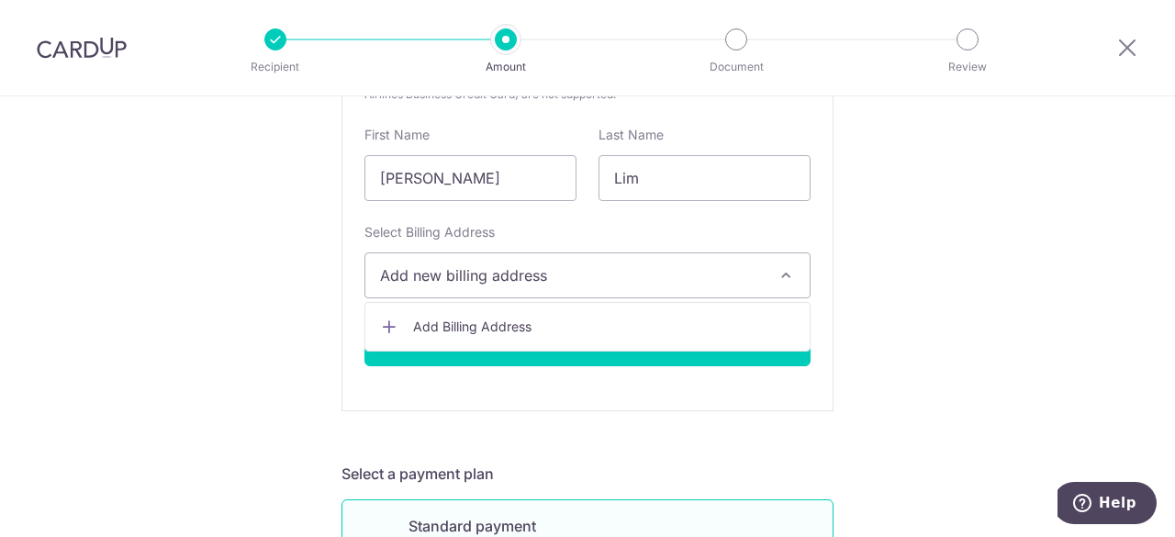
click at [721, 330] on span "Add Billing Address" at bounding box center [604, 326] width 382 height 18
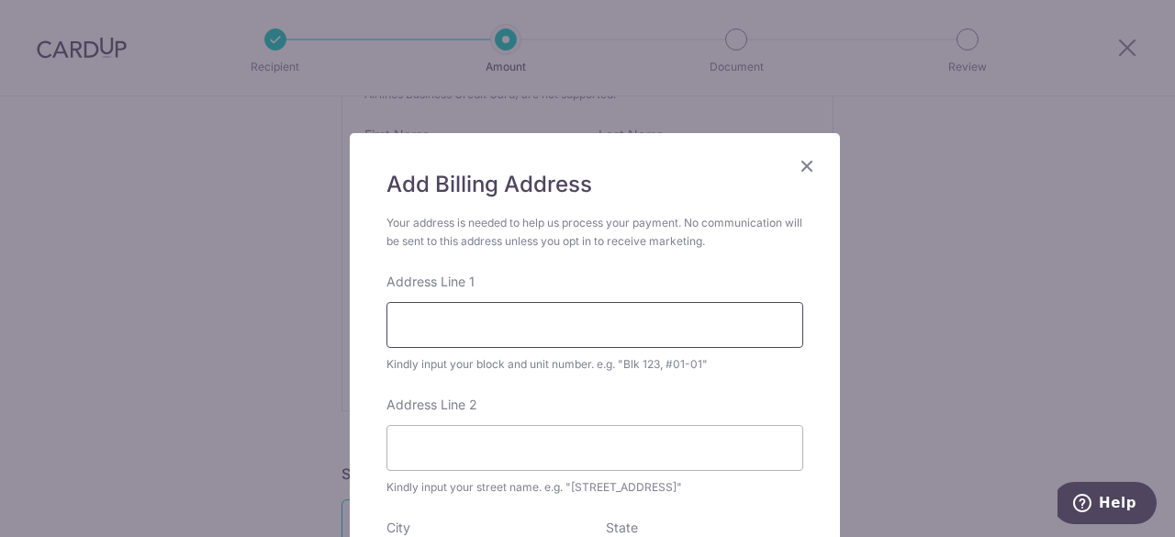
click at [698, 320] on input "Address Line 1" at bounding box center [594, 325] width 417 height 46
type input "BLOCK 817B, KEAT HONG LINK"
type input "06-107"
type input "682817"
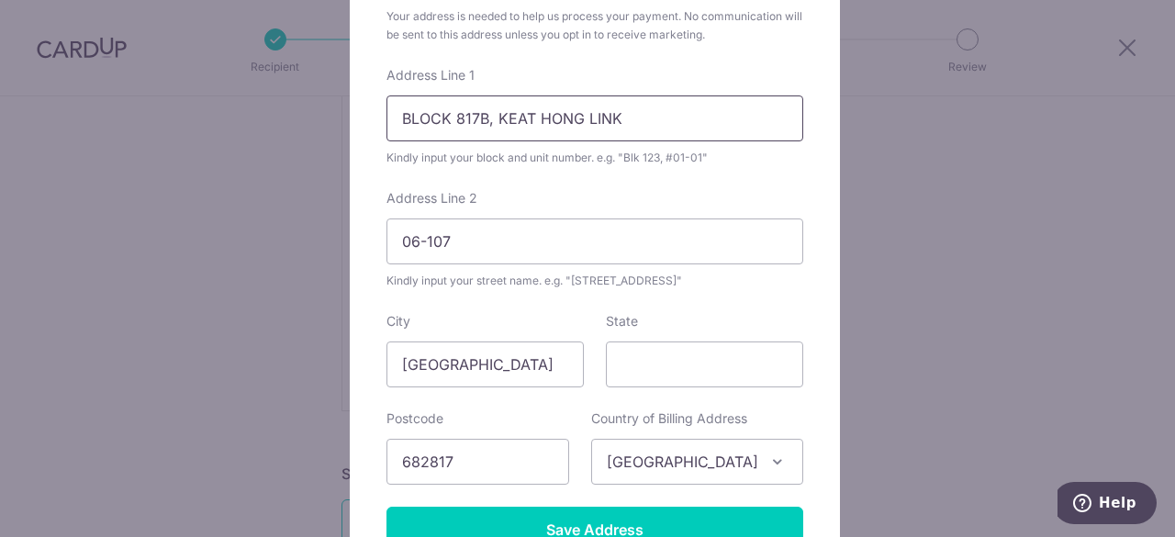
scroll to position [390, 0]
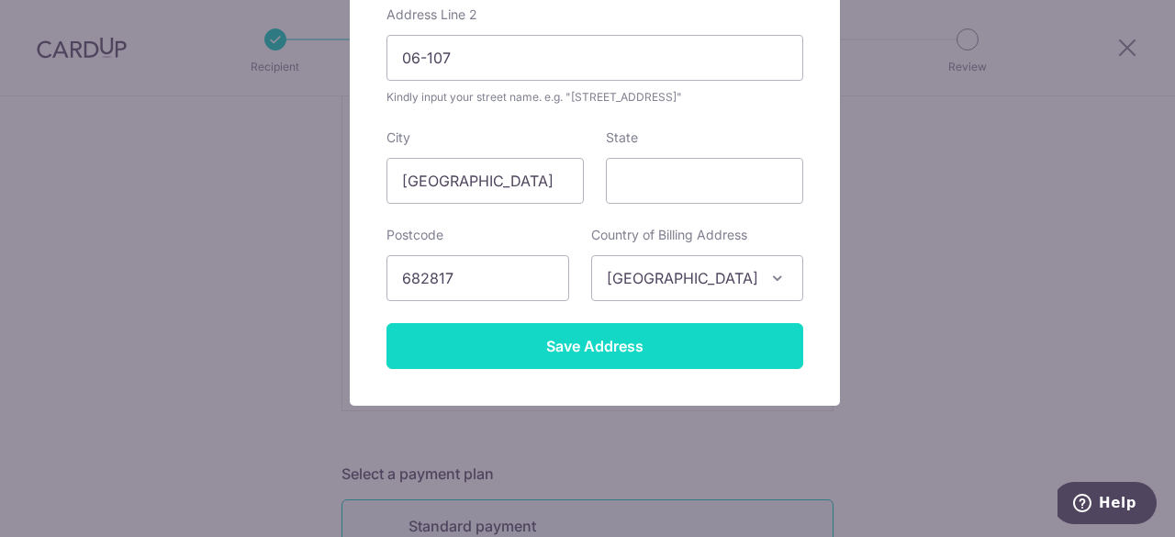
click at [598, 341] on input "Save Address" at bounding box center [594, 346] width 417 height 46
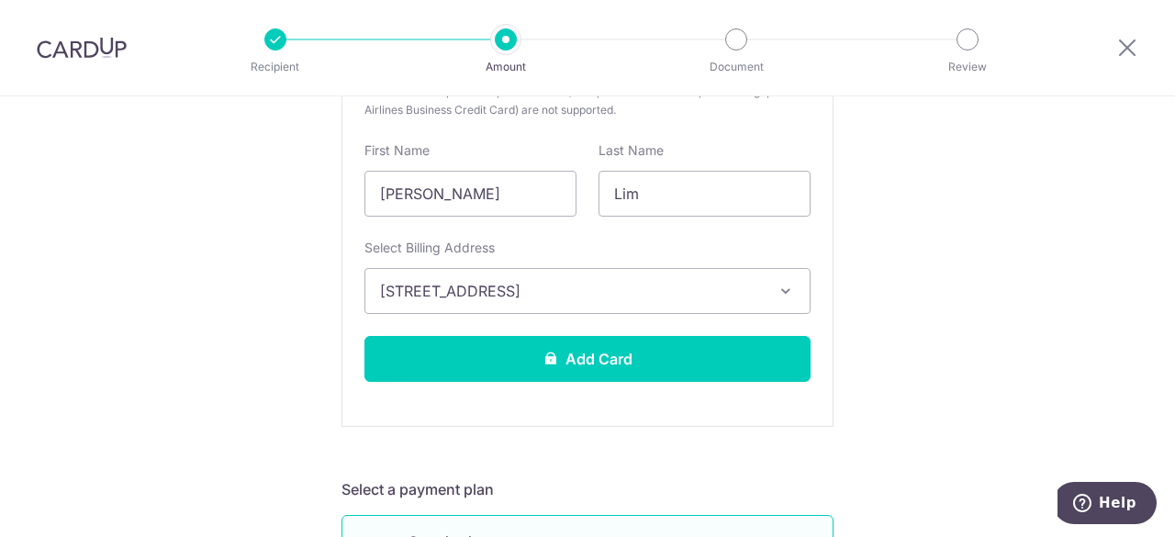
scroll to position [551, 0]
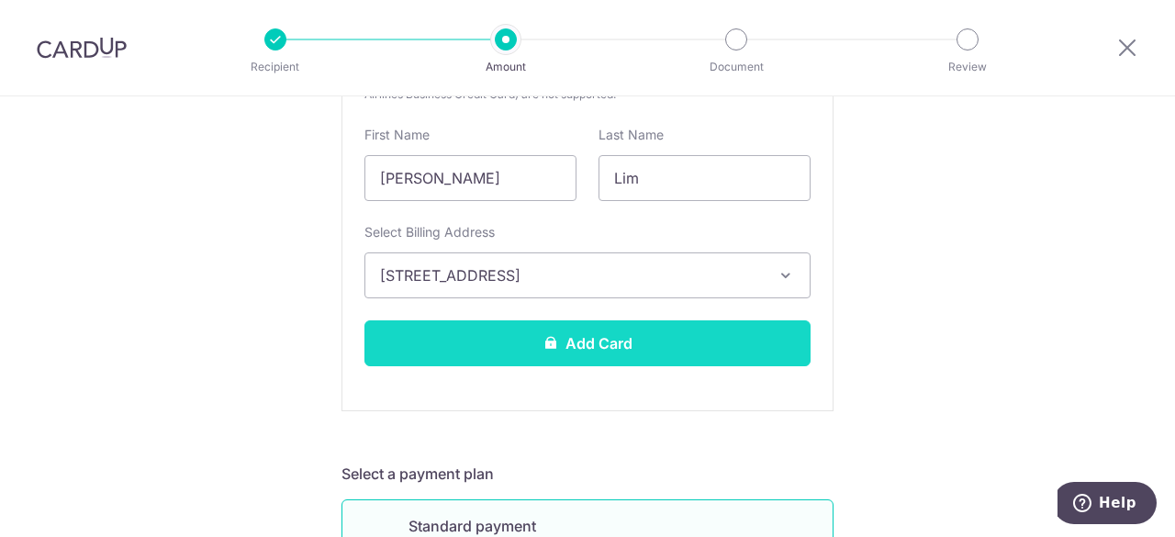
click at [604, 347] on button "Add Card" at bounding box center [587, 343] width 446 height 46
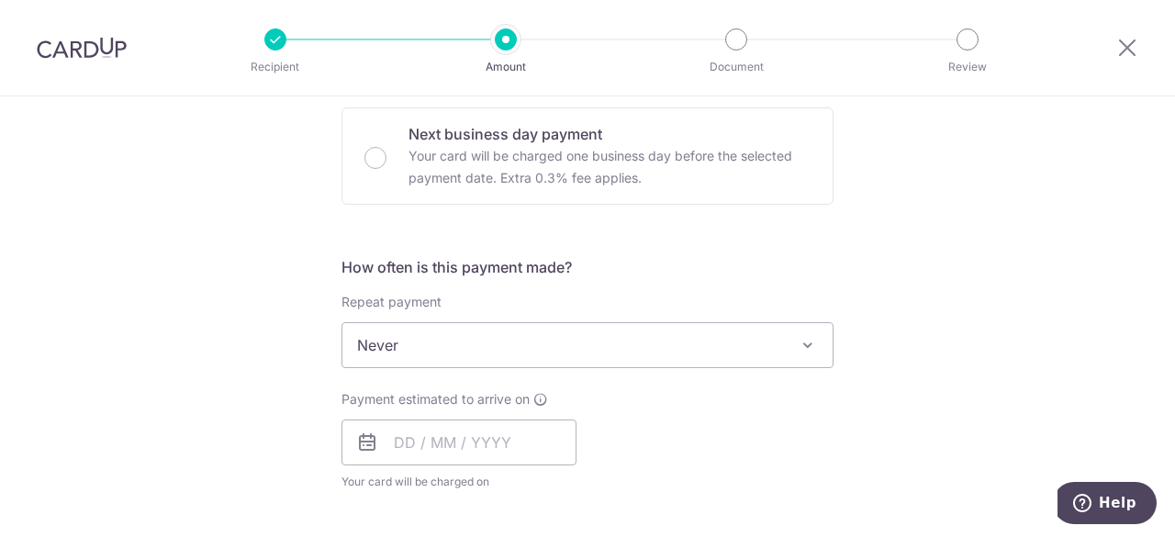
scroll to position [642, 0]
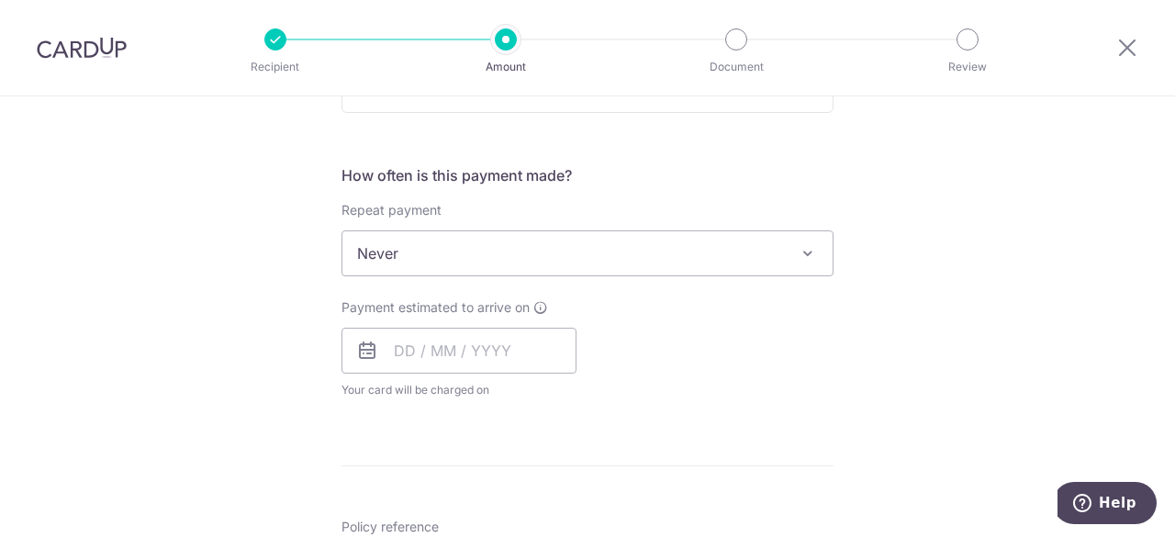
click at [805, 257] on span at bounding box center [807, 253] width 22 height 22
click at [462, 262] on span "Never" at bounding box center [587, 253] width 490 height 44
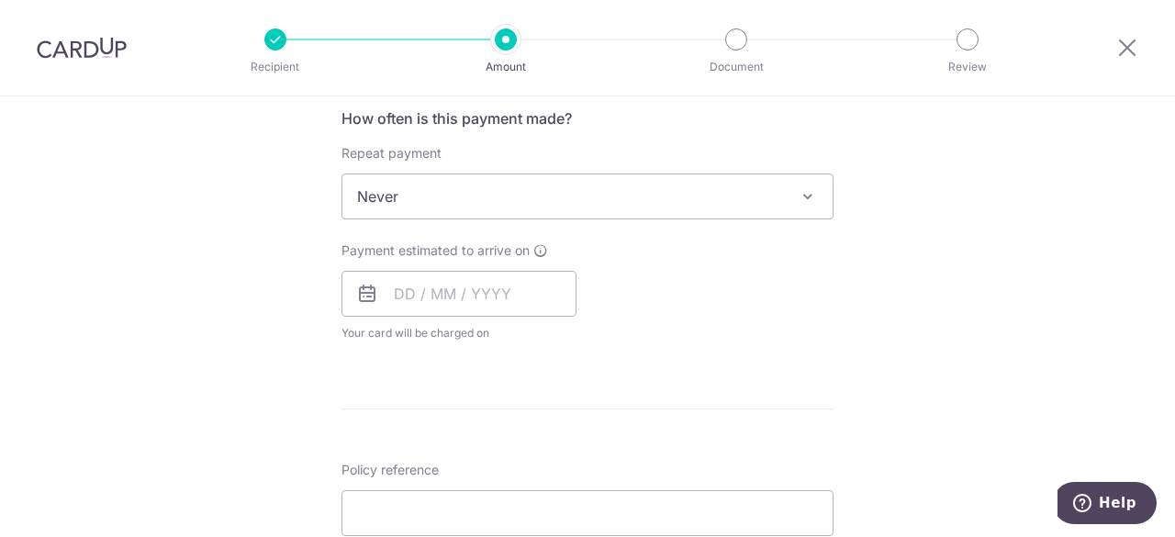
scroll to position [734, 0]
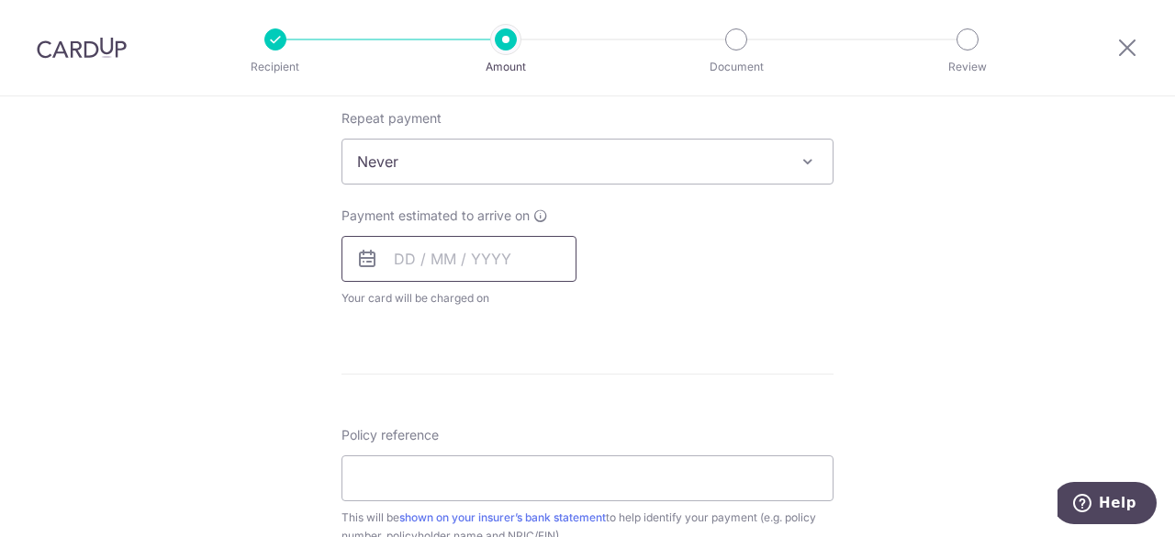
click at [406, 257] on input "text" at bounding box center [458, 259] width 235 height 46
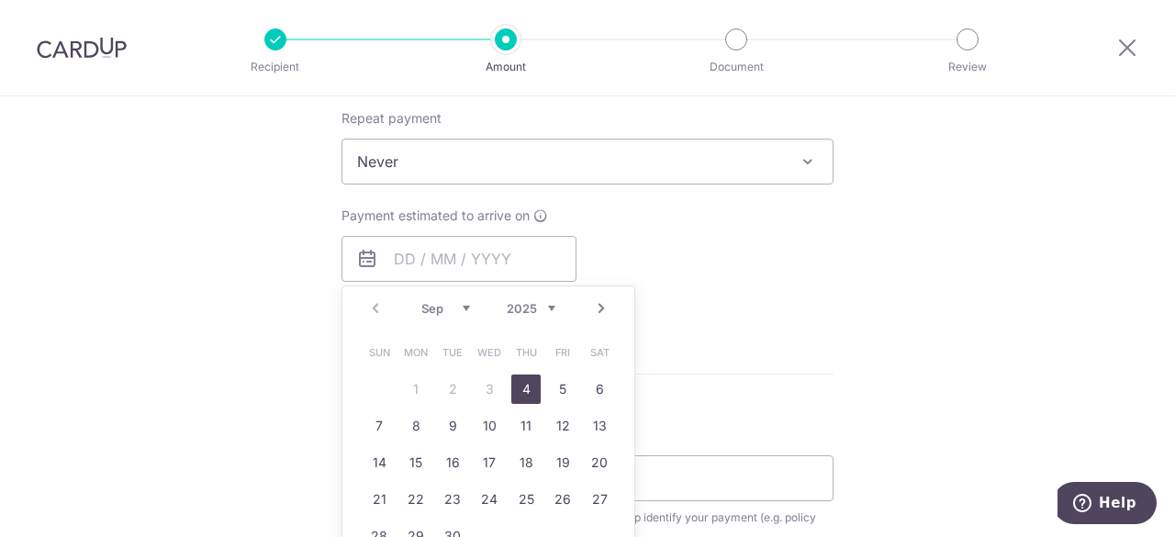
click at [524, 388] on link "4" at bounding box center [525, 388] width 29 height 29
type input "04/09/2025"
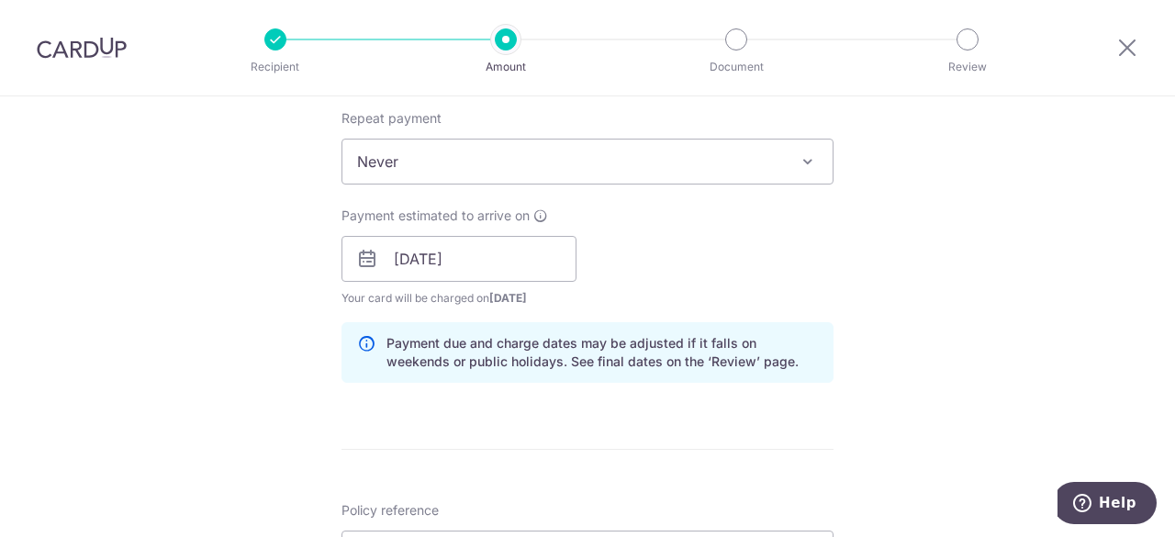
click at [664, 432] on form "Enter payment amount SGD 1,022.74 1022.74 Card added successfully Select Card *…" at bounding box center [587, 247] width 492 height 1528
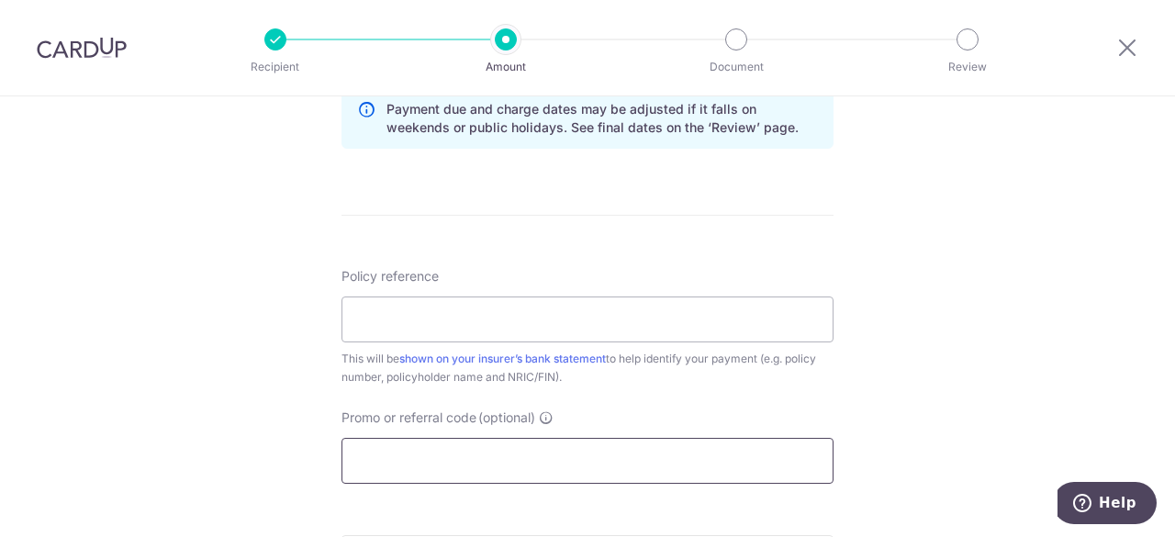
scroll to position [1009, 0]
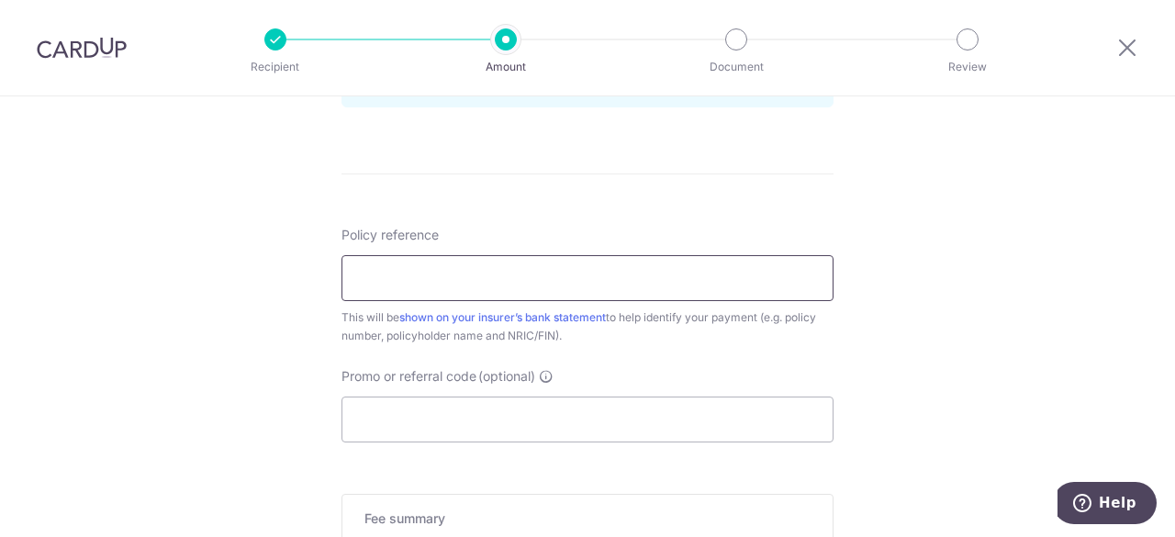
click at [633, 279] on input "Policy reference" at bounding box center [587, 278] width 492 height 46
type input "E220226208 and H220226208"
click at [582, 417] on input "Promo or referral code (optional)" at bounding box center [587, 419] width 492 height 46
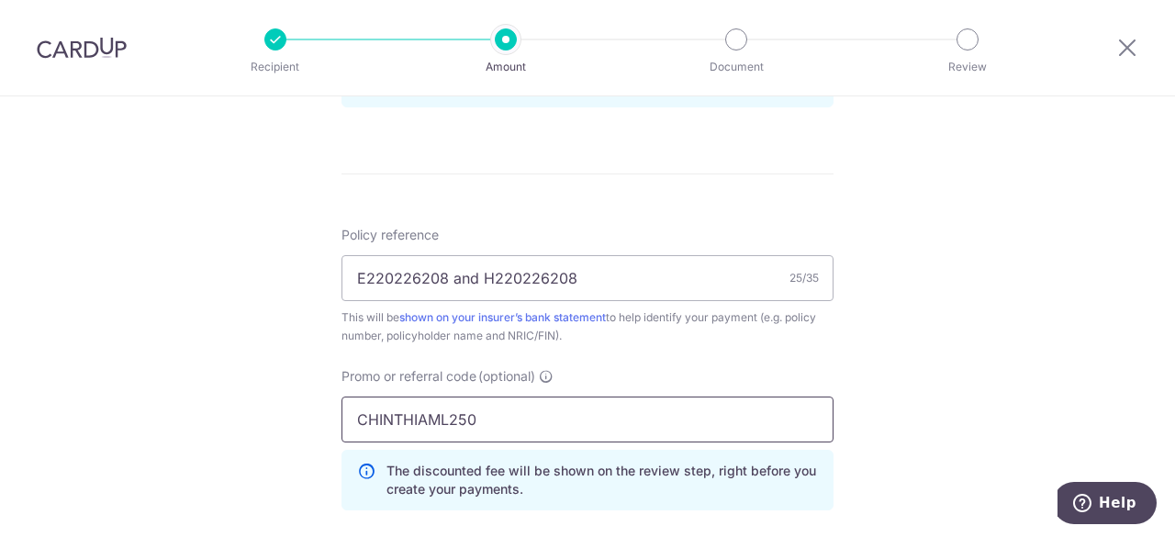
type input "CHINTHIAML250"
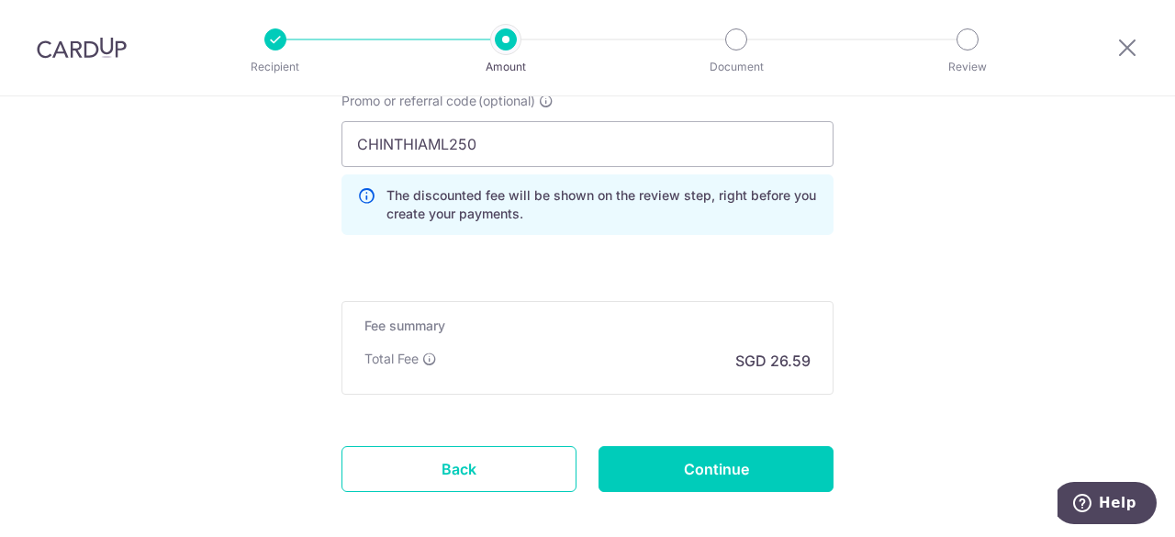
scroll to position [1372, 0]
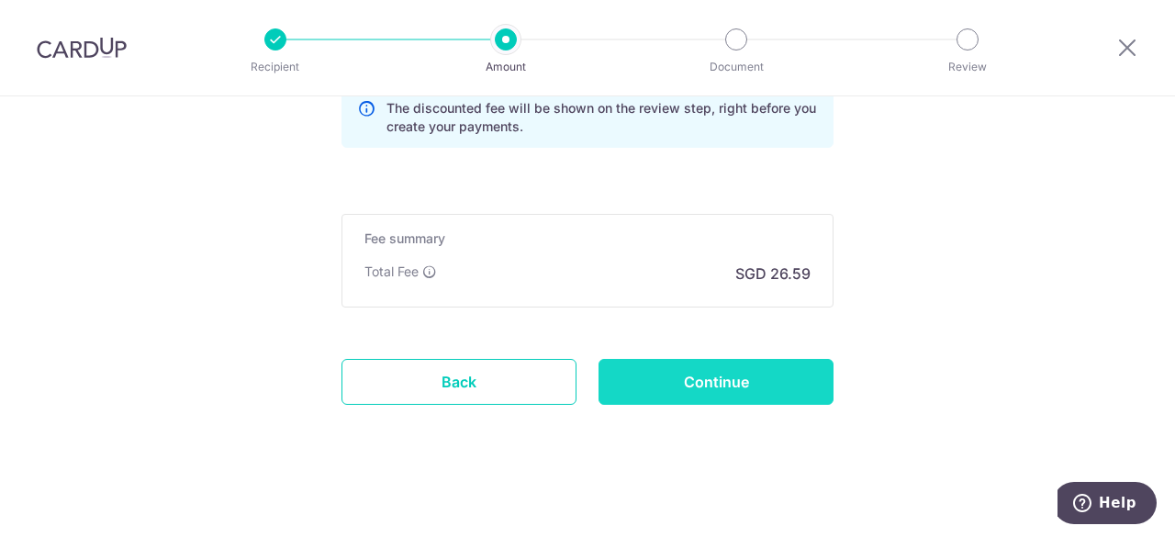
click at [719, 384] on input "Continue" at bounding box center [715, 382] width 235 height 46
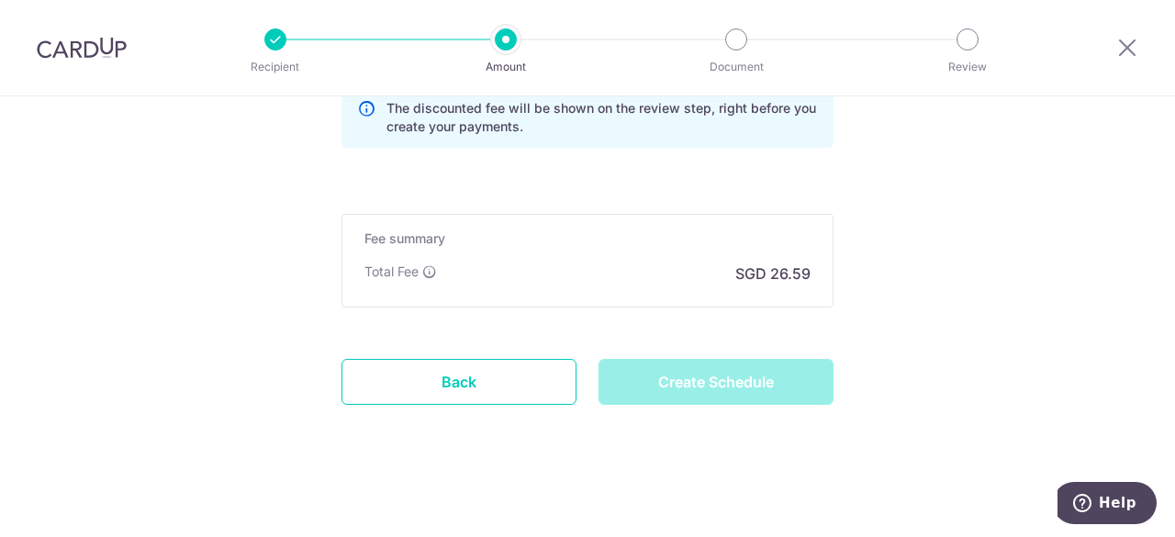
type input "Create Schedule"
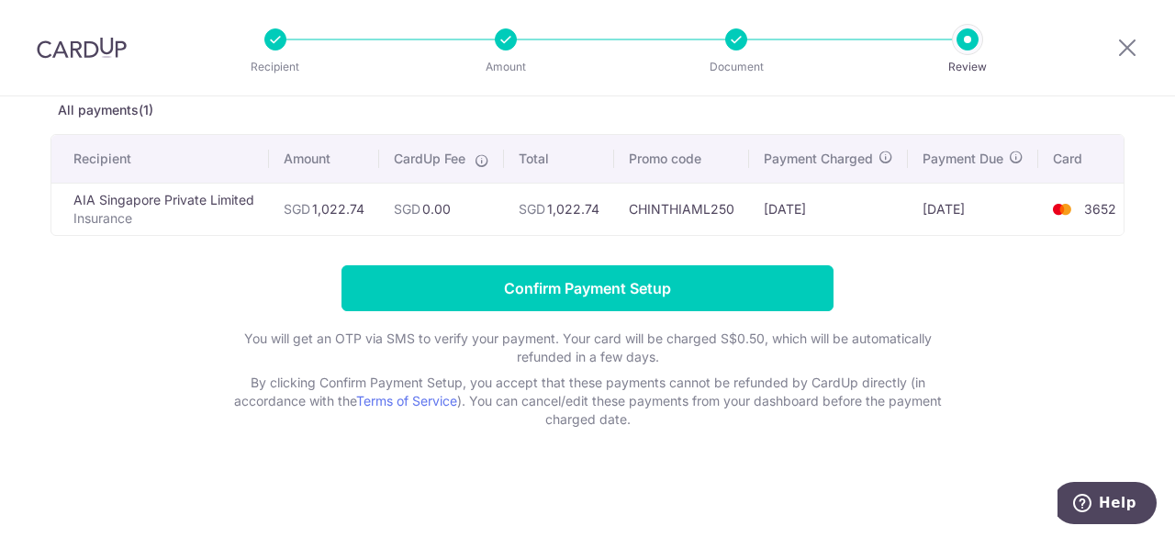
scroll to position [108, 0]
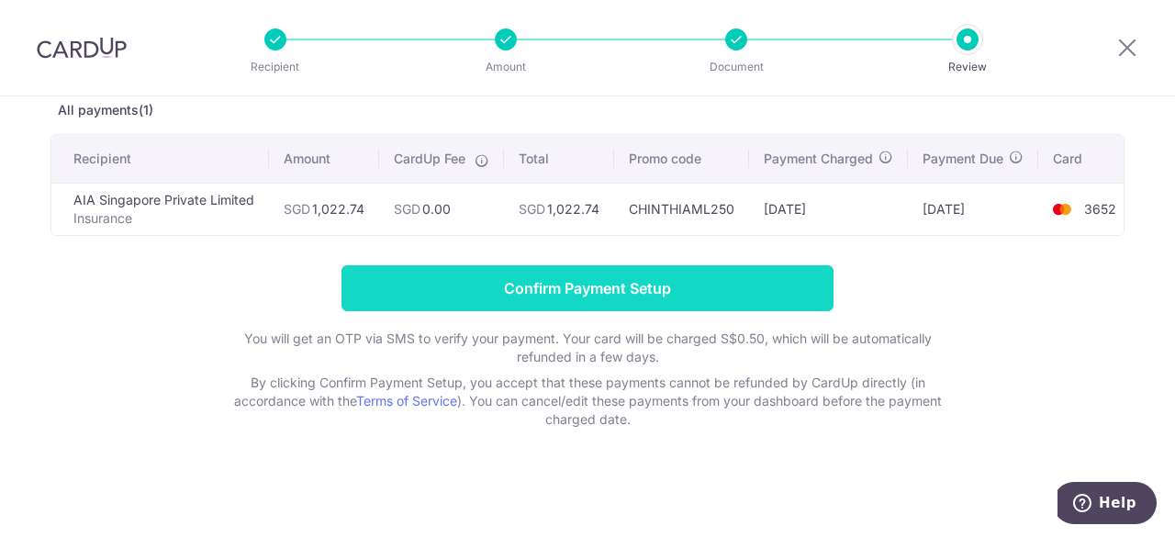
click at [591, 298] on input "Confirm Payment Setup" at bounding box center [587, 288] width 492 height 46
